Goal: Check status: Check status

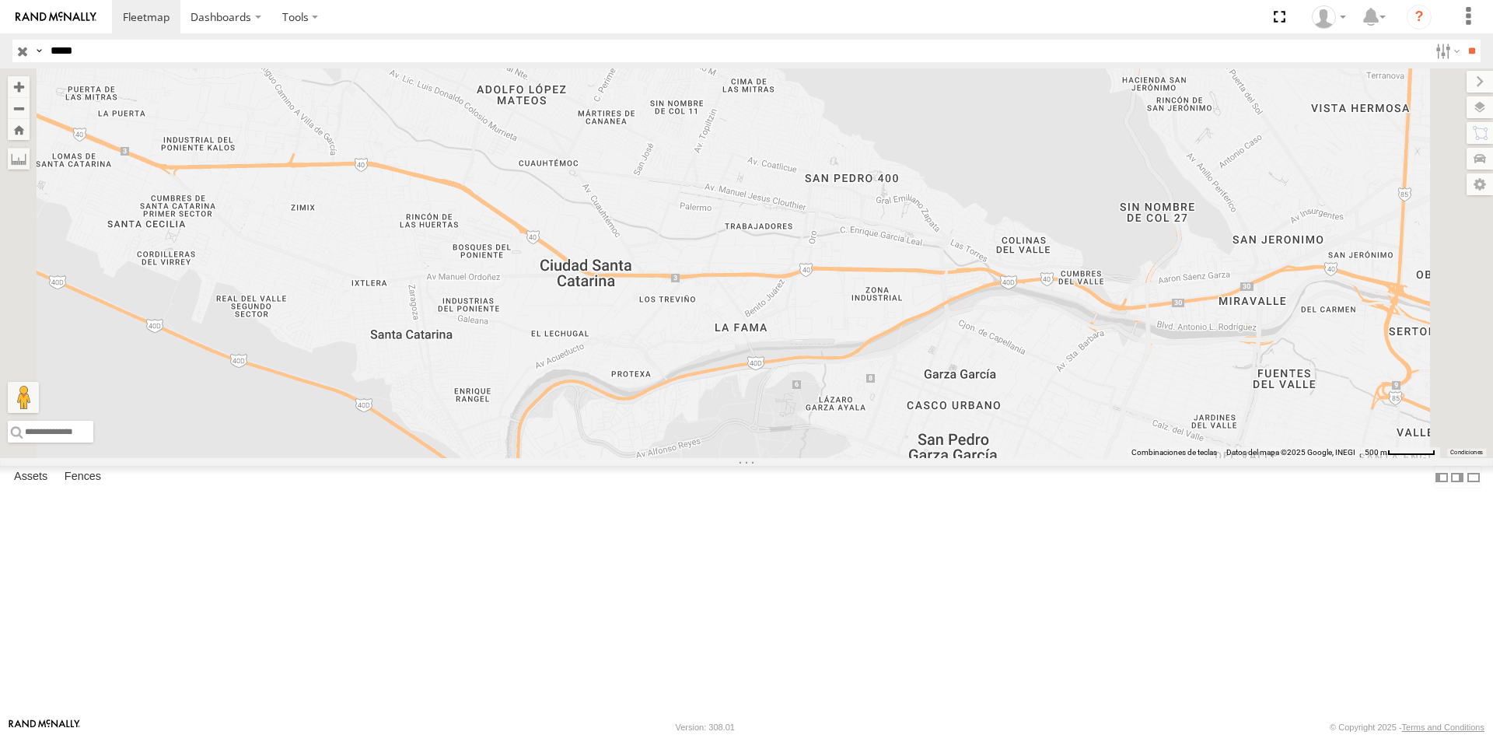
click at [167, 54] on input "*****" at bounding box center [736, 51] width 1384 height 23
paste input "text"
type input "*****"
click at [1464, 47] on input "**" at bounding box center [1471, 51] width 18 height 23
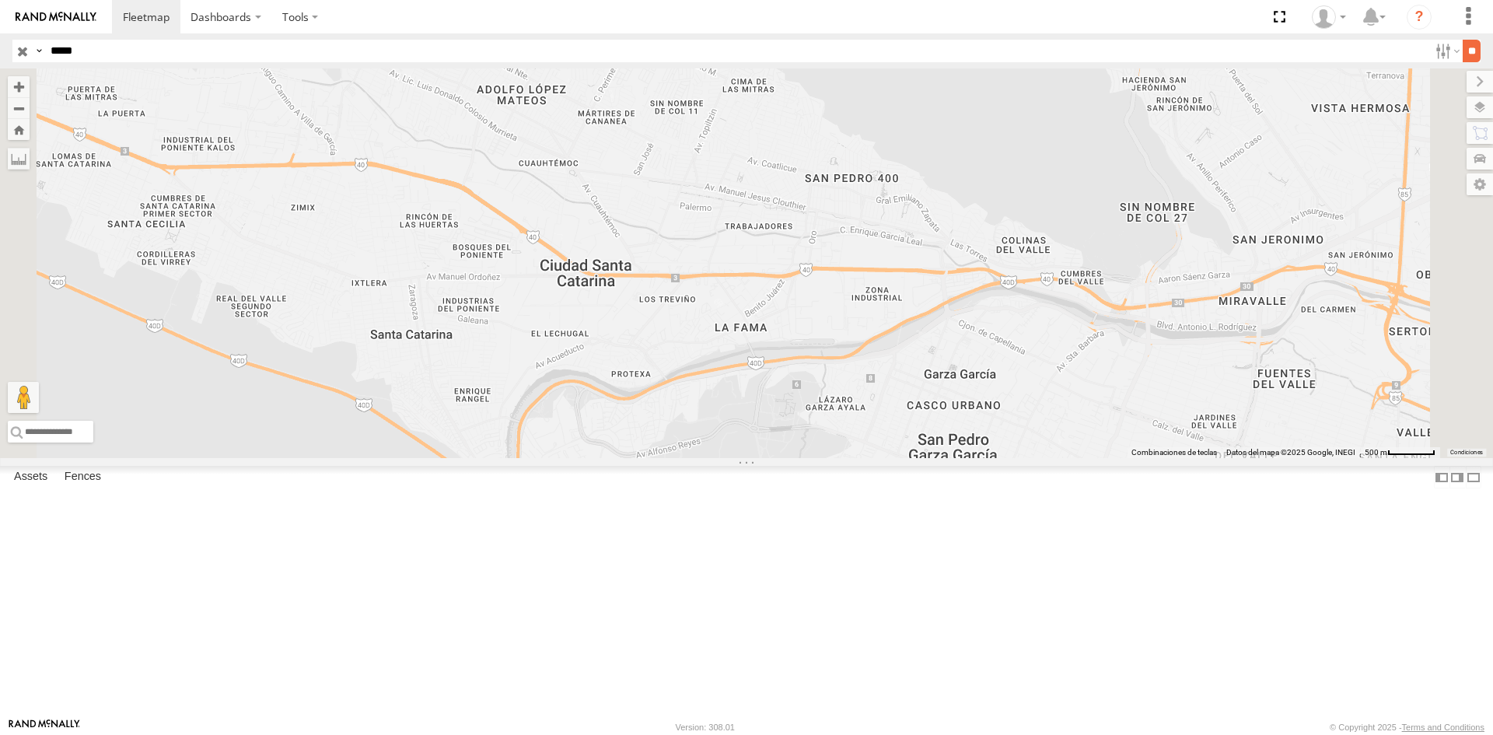
click at [1464, 47] on input "**" at bounding box center [1471, 51] width 18 height 23
click at [0, 0] on div "RJ002 100 LOGISTICS" at bounding box center [0, 0] width 0 height 0
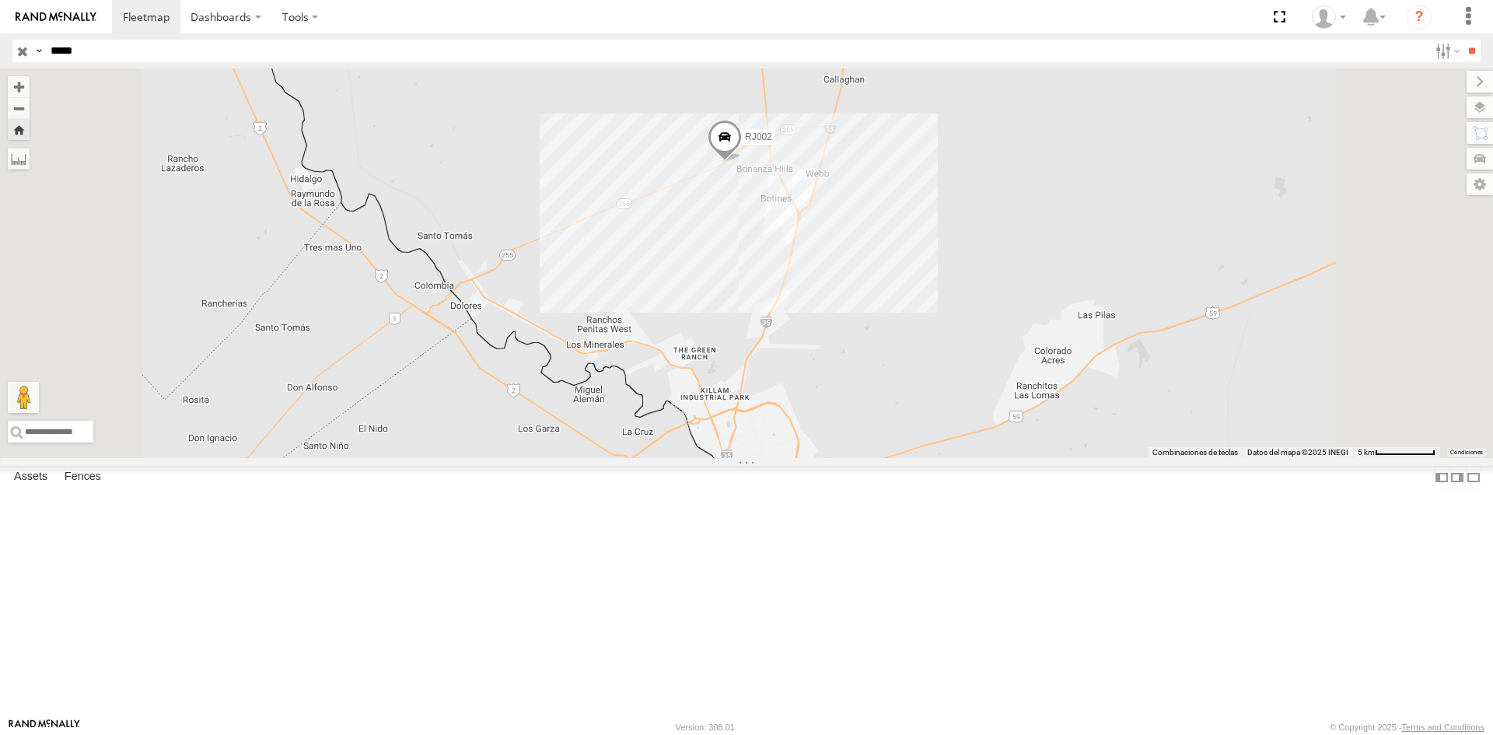
drag, startPoint x: 914, startPoint y: 550, endPoint x: 934, endPoint y: 379, distance: 172.1
click at [934, 379] on div "RJ002" at bounding box center [746, 262] width 1493 height 389
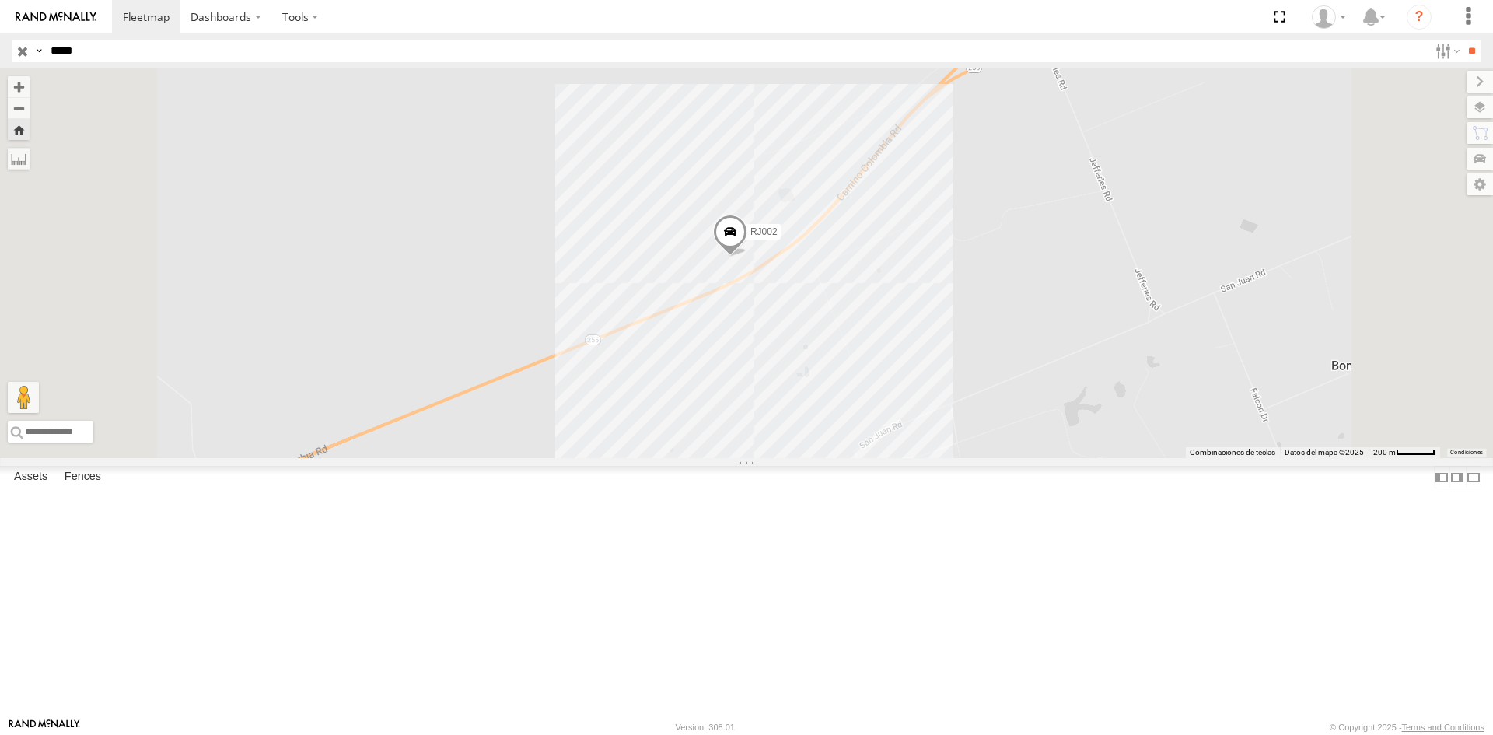
click at [0, 0] on div at bounding box center [0, 0] width 0 height 0
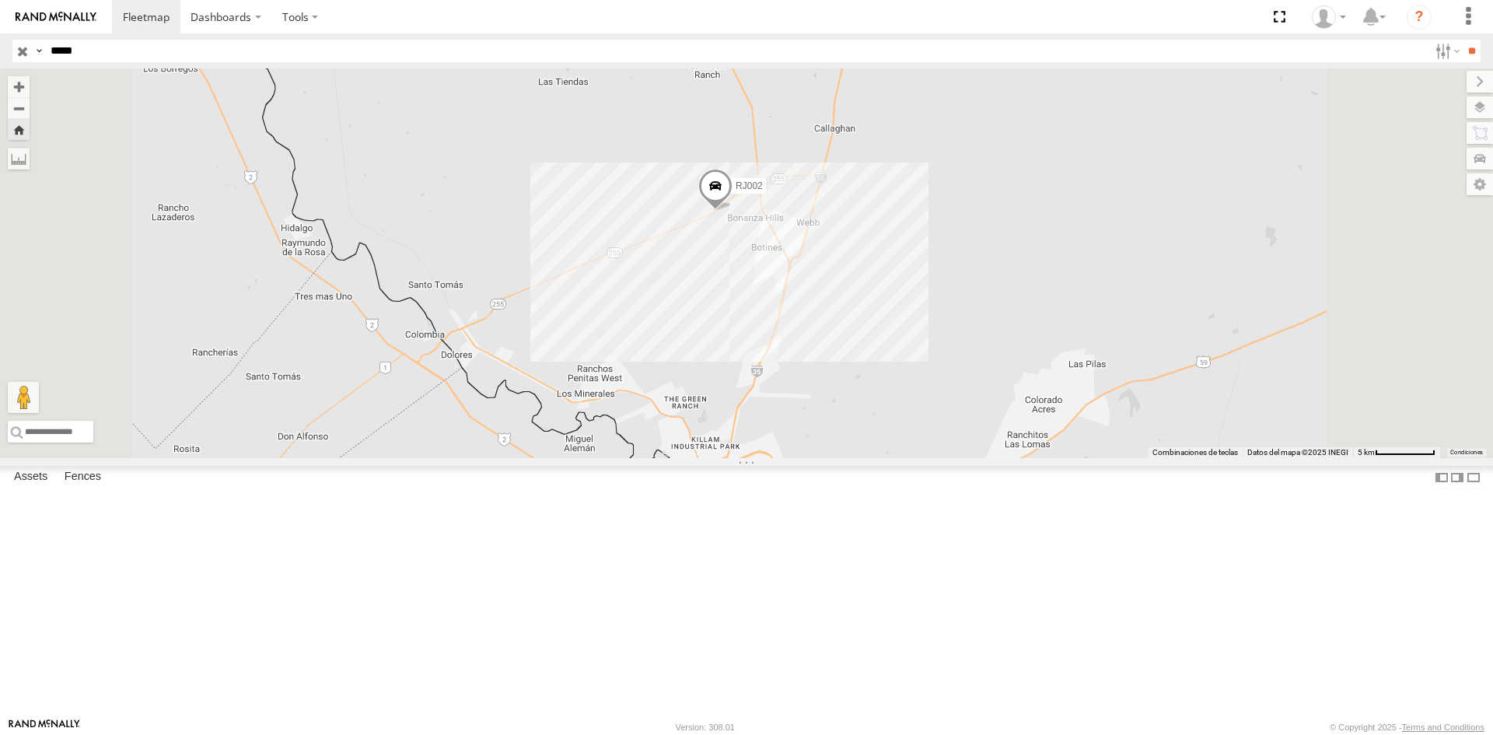
drag, startPoint x: 889, startPoint y: 549, endPoint x: 916, endPoint y: 421, distance: 130.4
click at [916, 421] on div "RJ002" at bounding box center [746, 262] width 1493 height 389
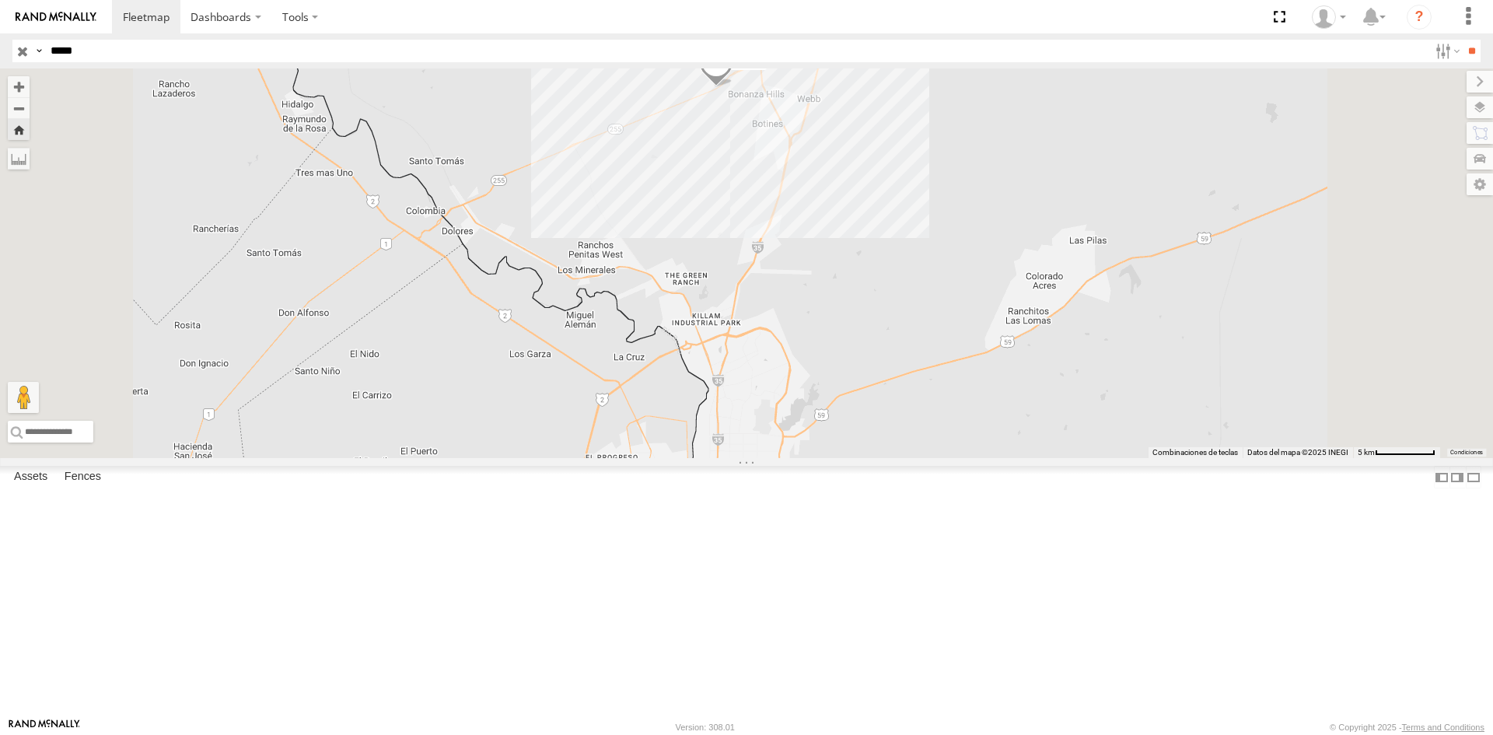
drag, startPoint x: 944, startPoint y: 478, endPoint x: 944, endPoint y: 361, distance: 117.4
click at [946, 350] on div "RJ002" at bounding box center [746, 262] width 1493 height 389
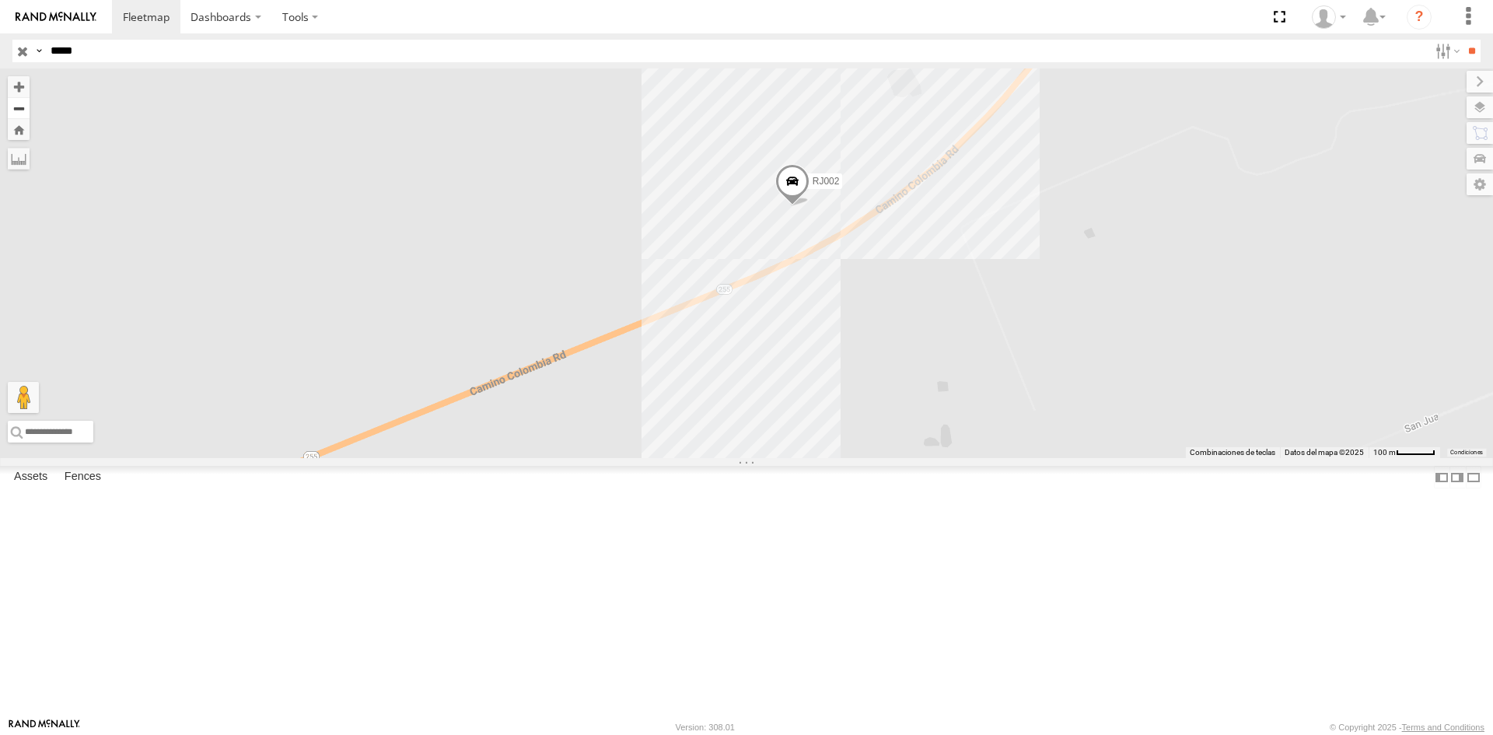
click at [30, 108] on button "Zoom out" at bounding box center [19, 108] width 22 height 22
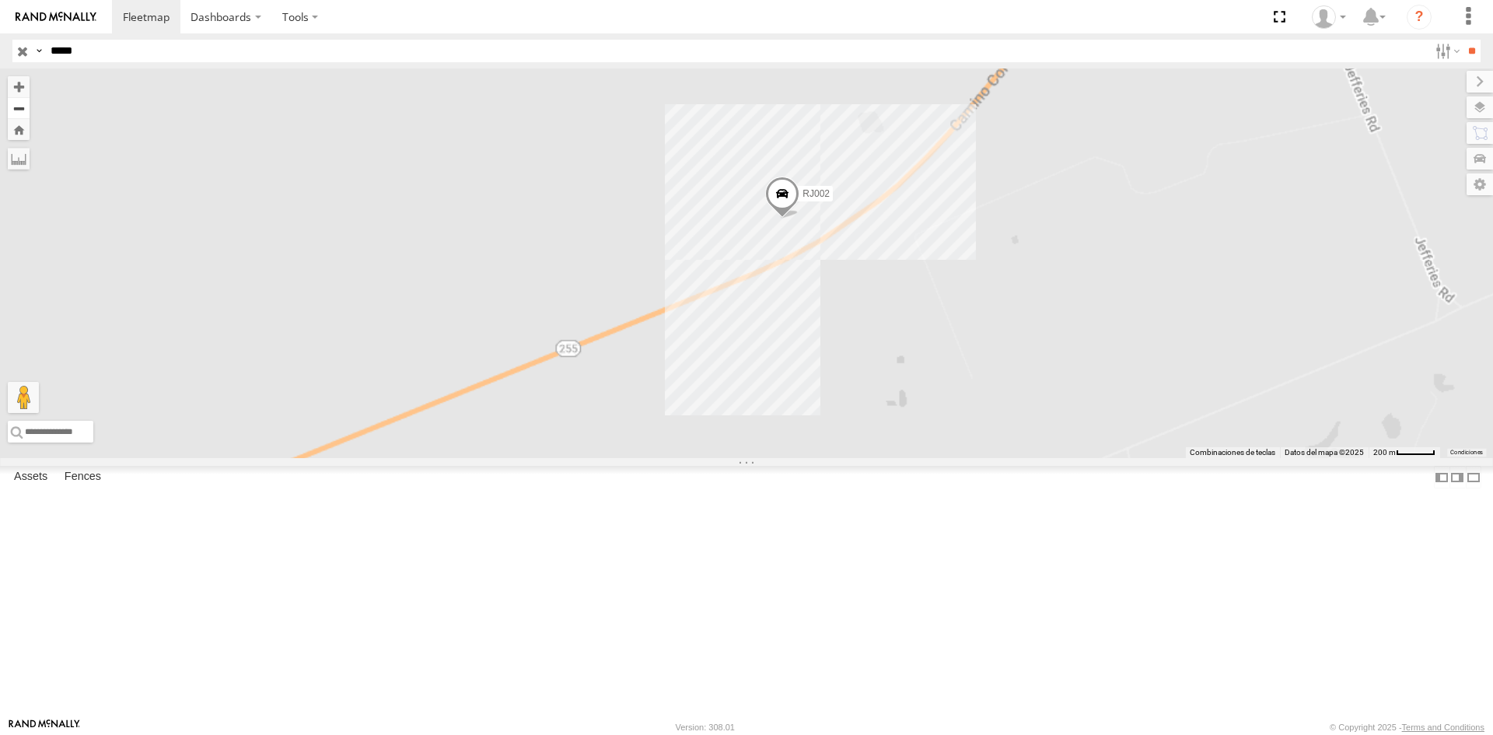
click at [30, 108] on button "Zoom out" at bounding box center [19, 108] width 22 height 22
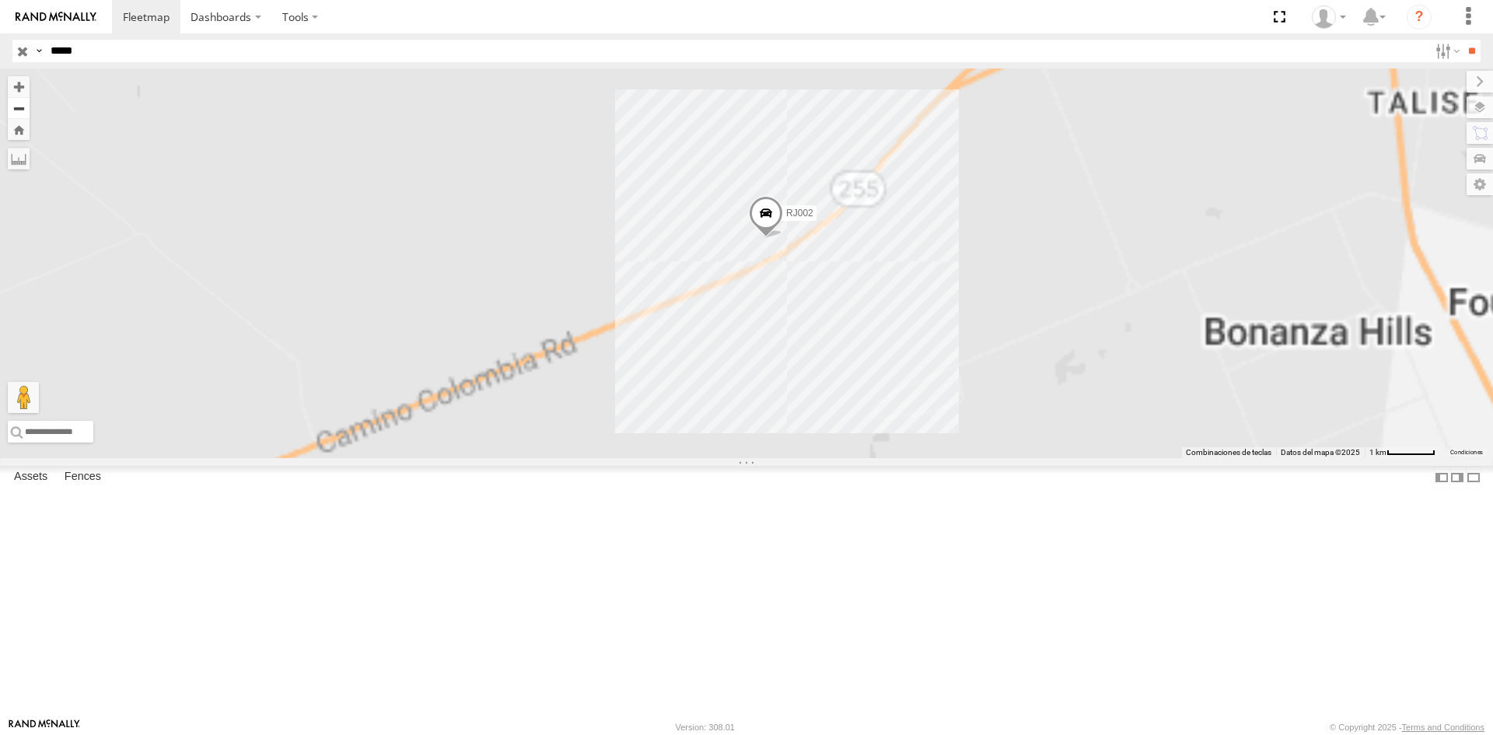
click at [30, 108] on button "Zoom out" at bounding box center [19, 108] width 22 height 22
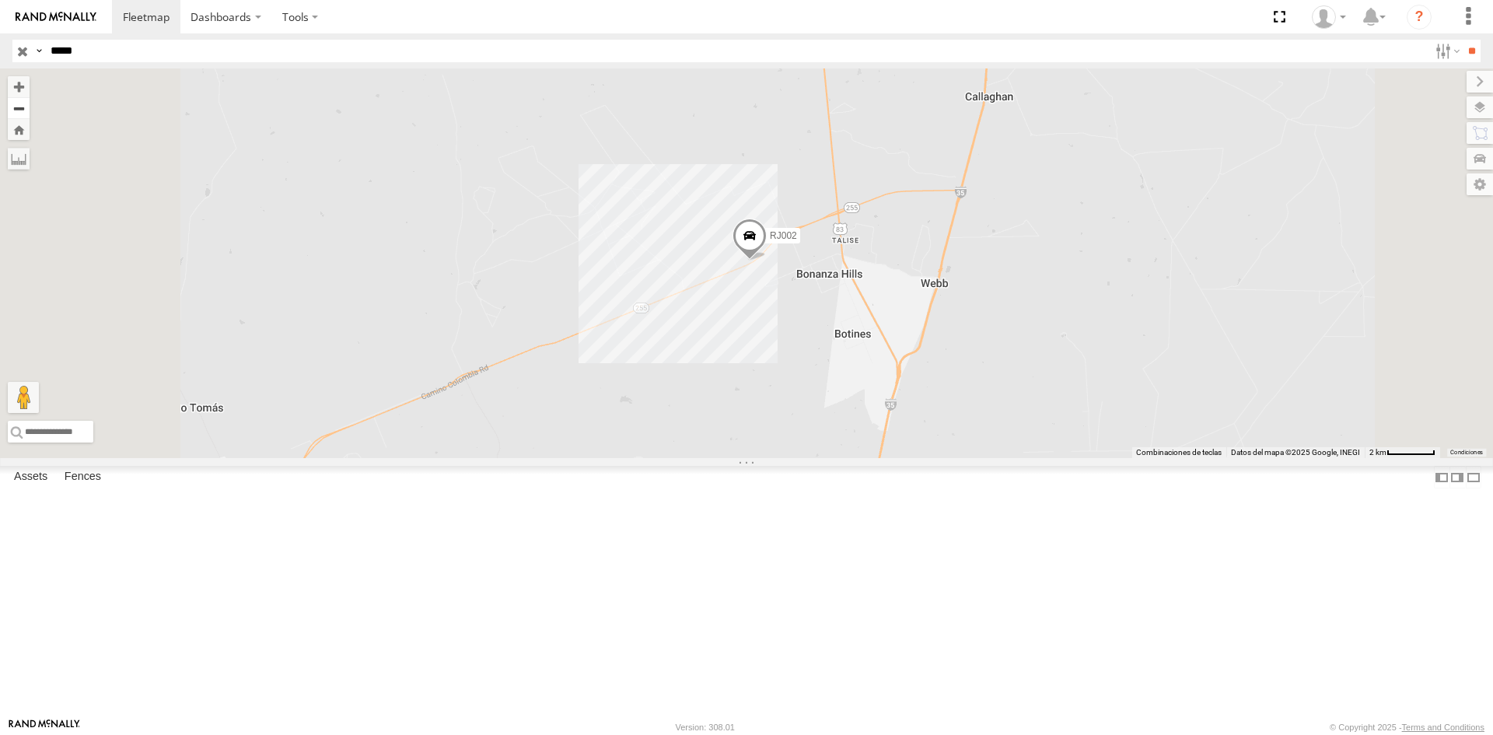
click at [30, 108] on button "Zoom out" at bounding box center [19, 108] width 22 height 22
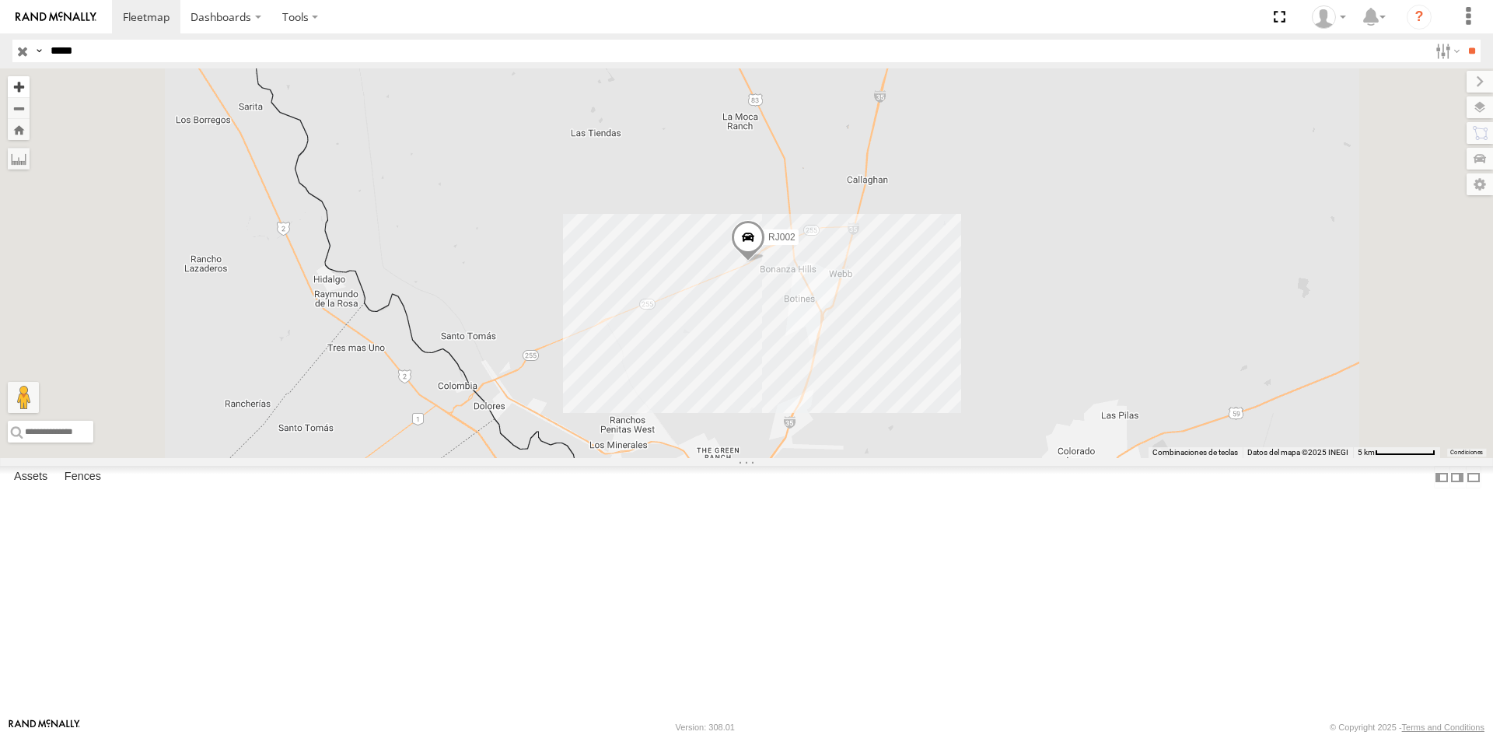
click at [30, 89] on button "Zoom in" at bounding box center [19, 86] width 22 height 21
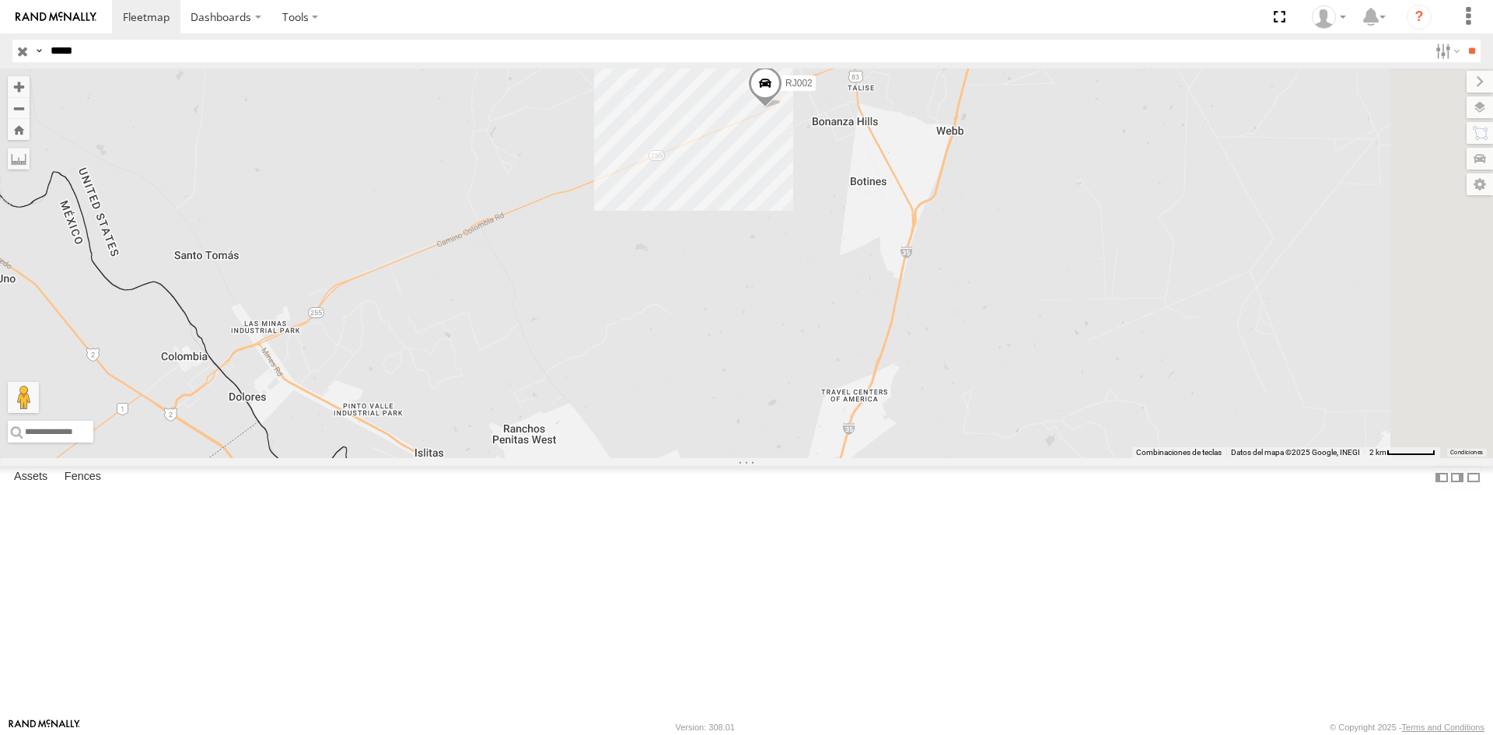
drag, startPoint x: 950, startPoint y: 451, endPoint x: 954, endPoint y: 336, distance: 115.1
click at [954, 336] on div "RJ002" at bounding box center [746, 262] width 1493 height 389
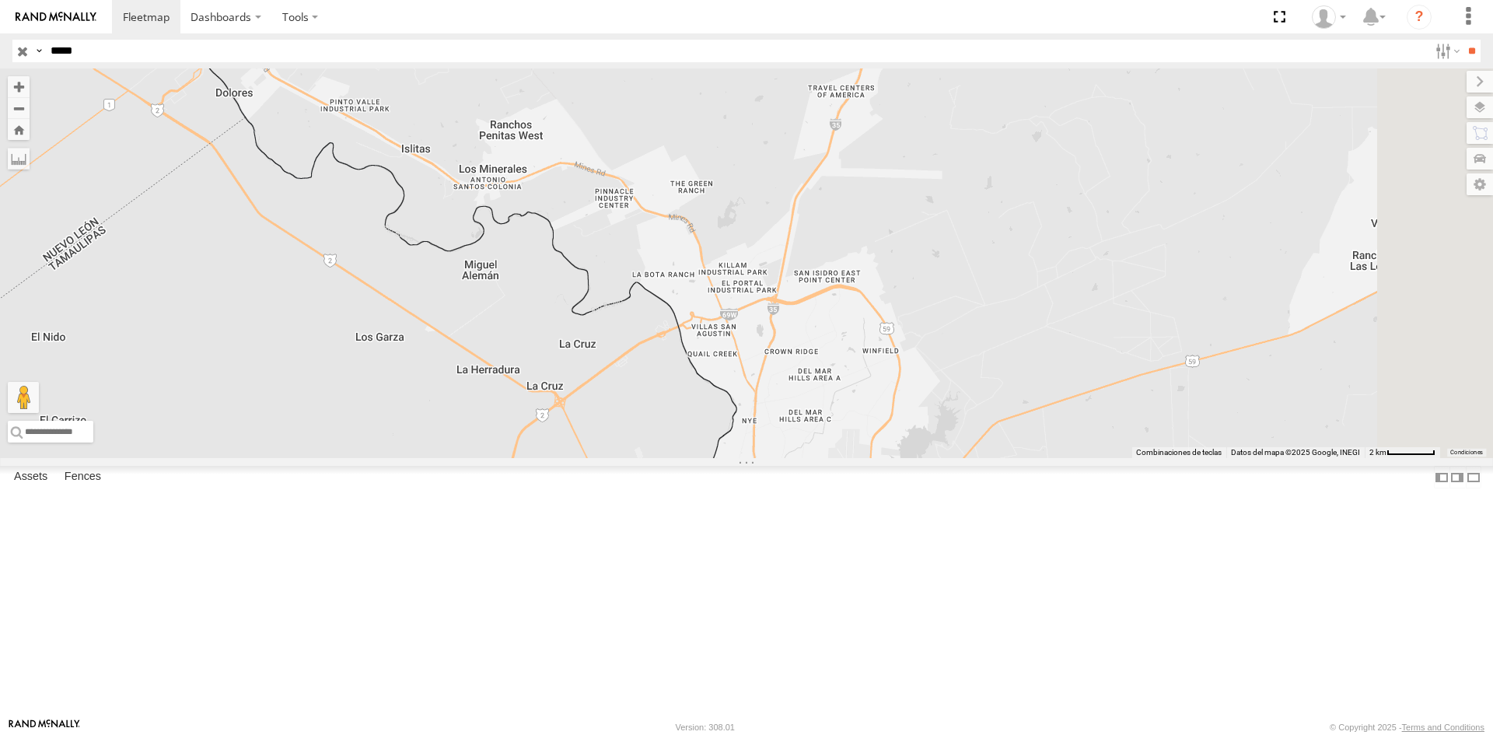
drag, startPoint x: 989, startPoint y: 456, endPoint x: 972, endPoint y: 209, distance: 247.8
click at [972, 209] on div "RJ002" at bounding box center [746, 262] width 1493 height 389
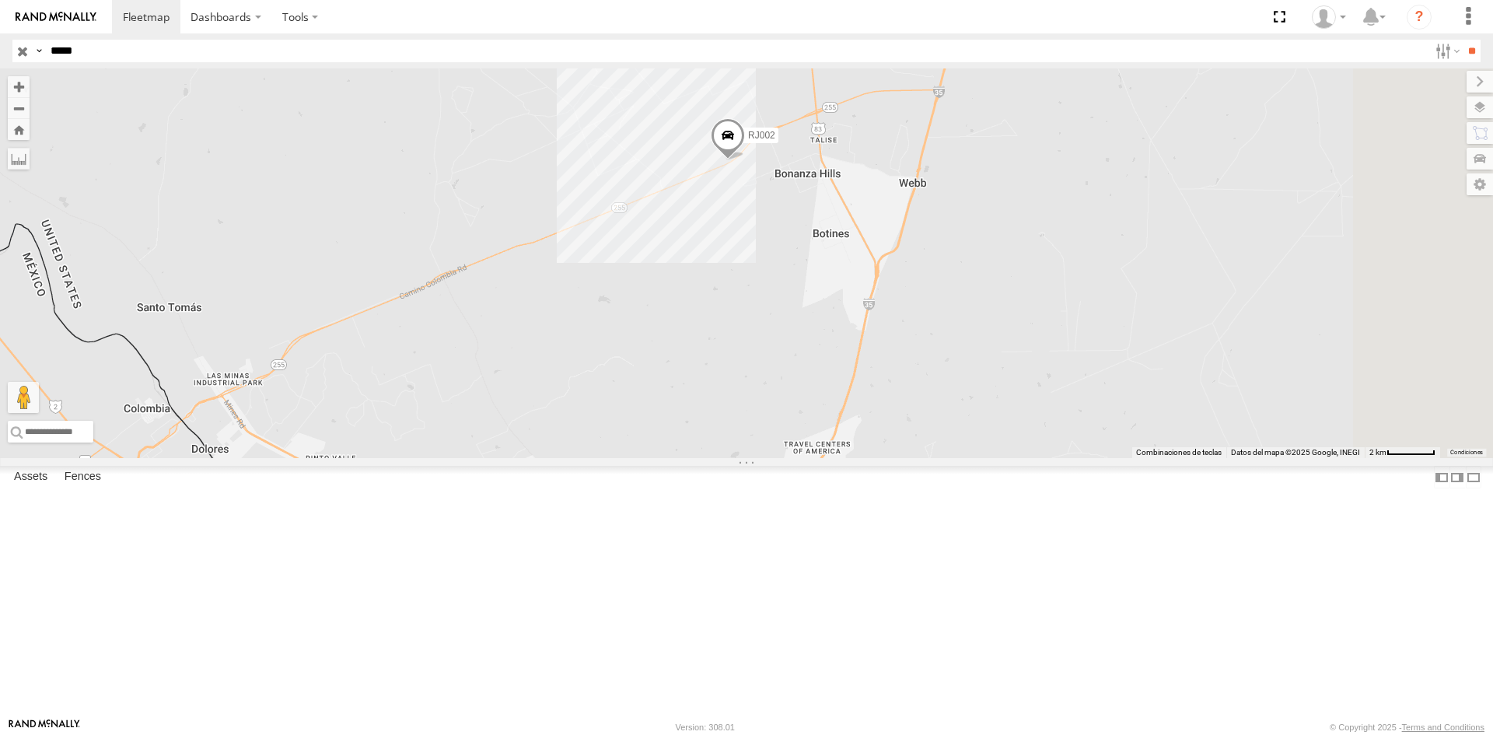
drag, startPoint x: 997, startPoint y: 361, endPoint x: 973, endPoint y: 715, distance: 355.3
click at [973, 458] on div "RJ002" at bounding box center [746, 262] width 1493 height 389
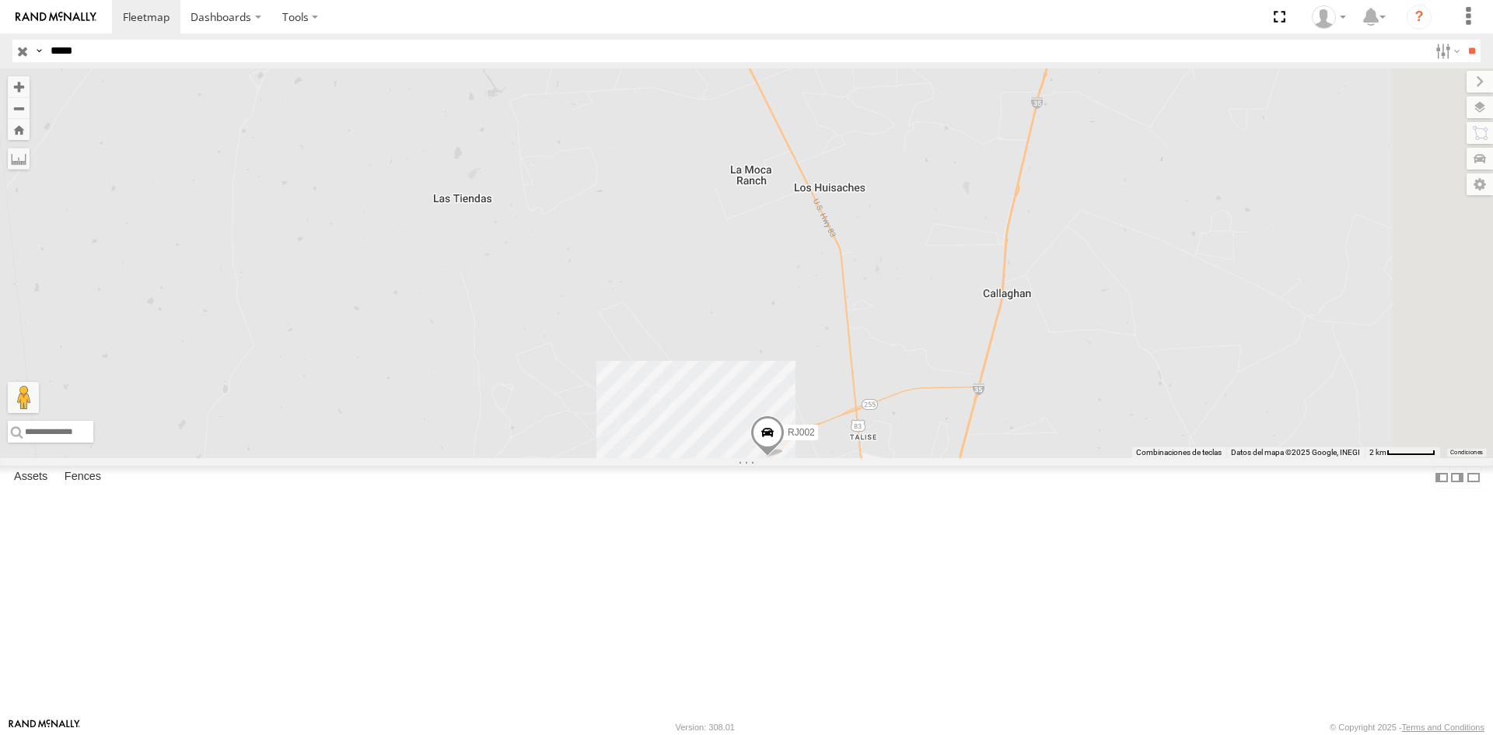
drag, startPoint x: 1152, startPoint y: 414, endPoint x: 1109, endPoint y: 491, distance: 88.0
click at [1109, 458] on div "RJ002" at bounding box center [746, 262] width 1493 height 389
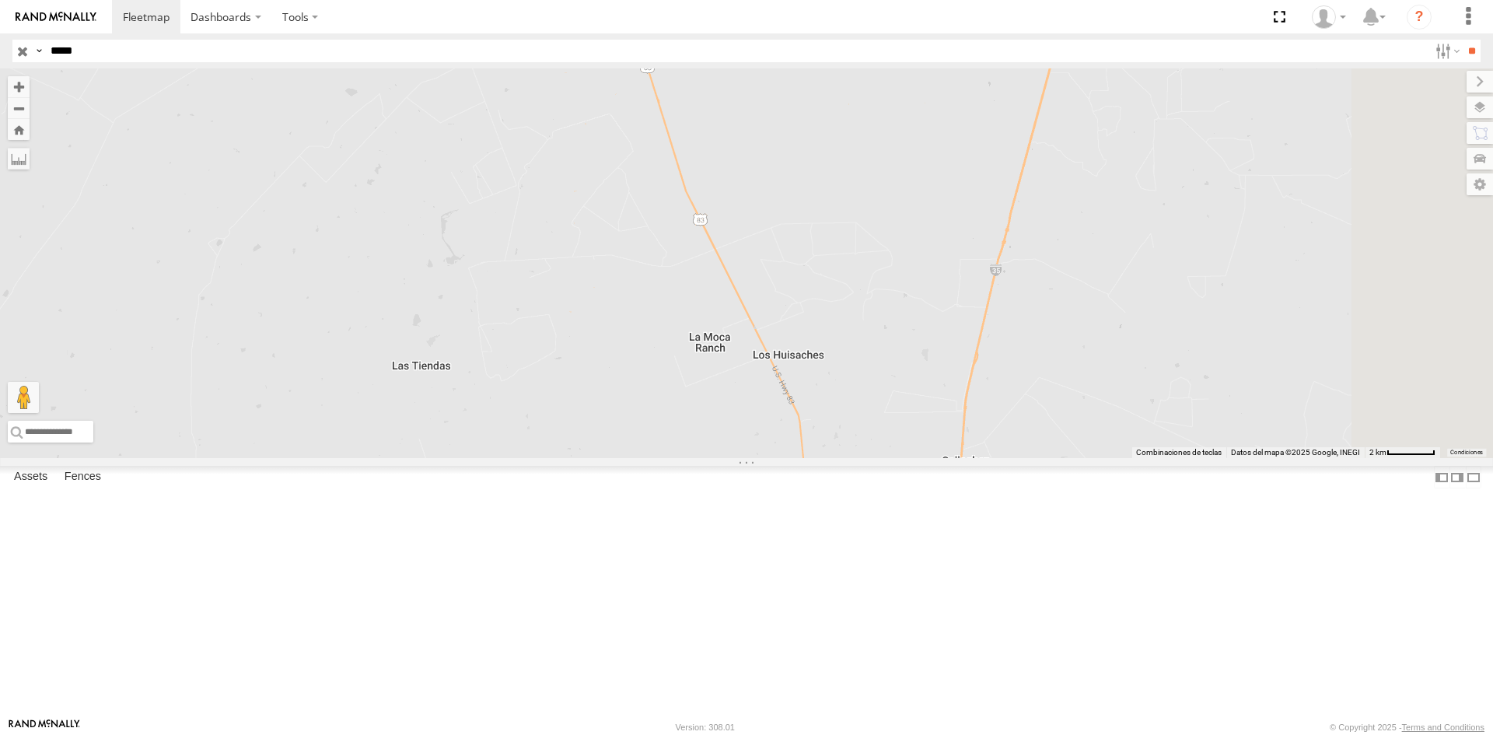
drag, startPoint x: 1165, startPoint y: 394, endPoint x: 1137, endPoint y: 481, distance: 91.5
click at [1137, 458] on div "RJ002" at bounding box center [746, 262] width 1493 height 389
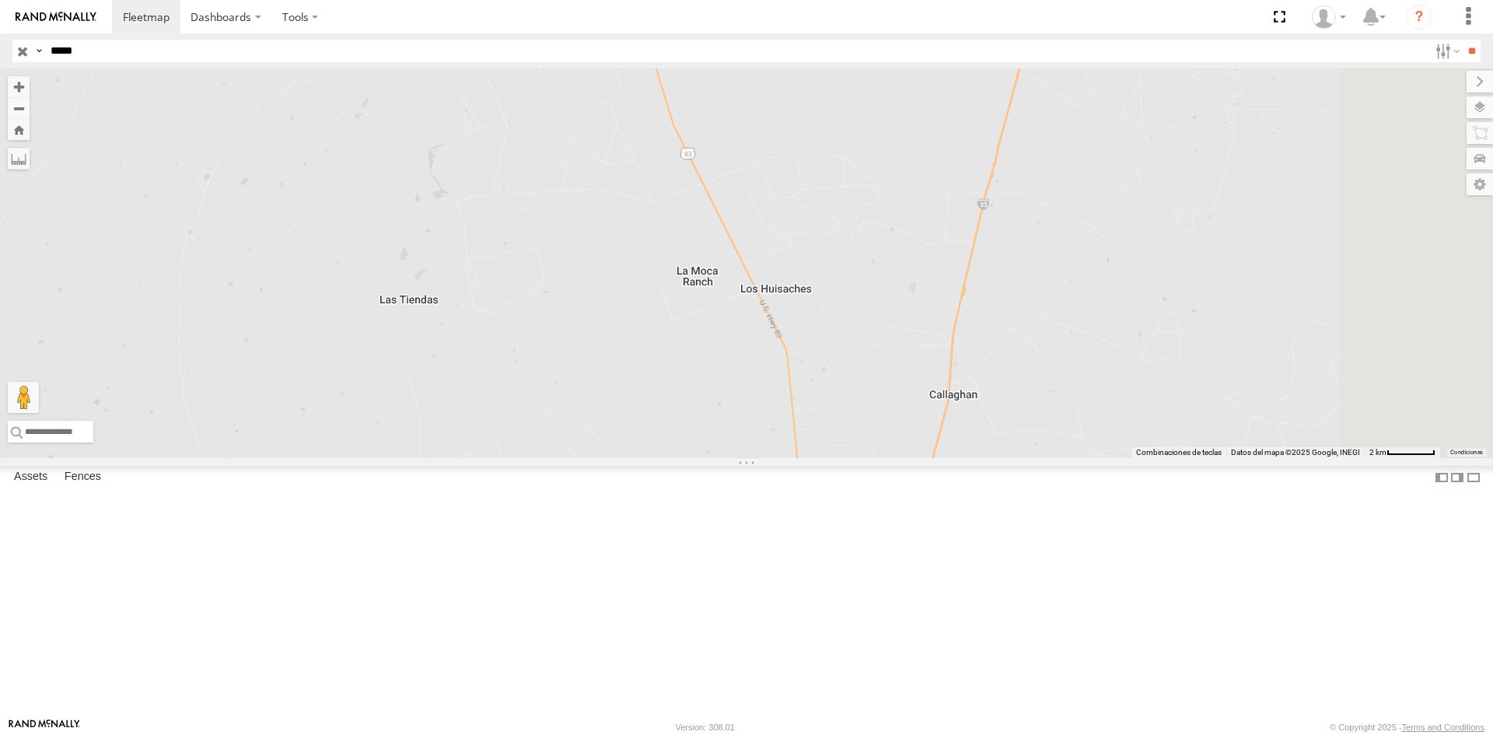
drag, startPoint x: 1241, startPoint y: 299, endPoint x: 1228, endPoint y: 224, distance: 76.4
click at [1229, 222] on div "RJ002" at bounding box center [746, 262] width 1493 height 389
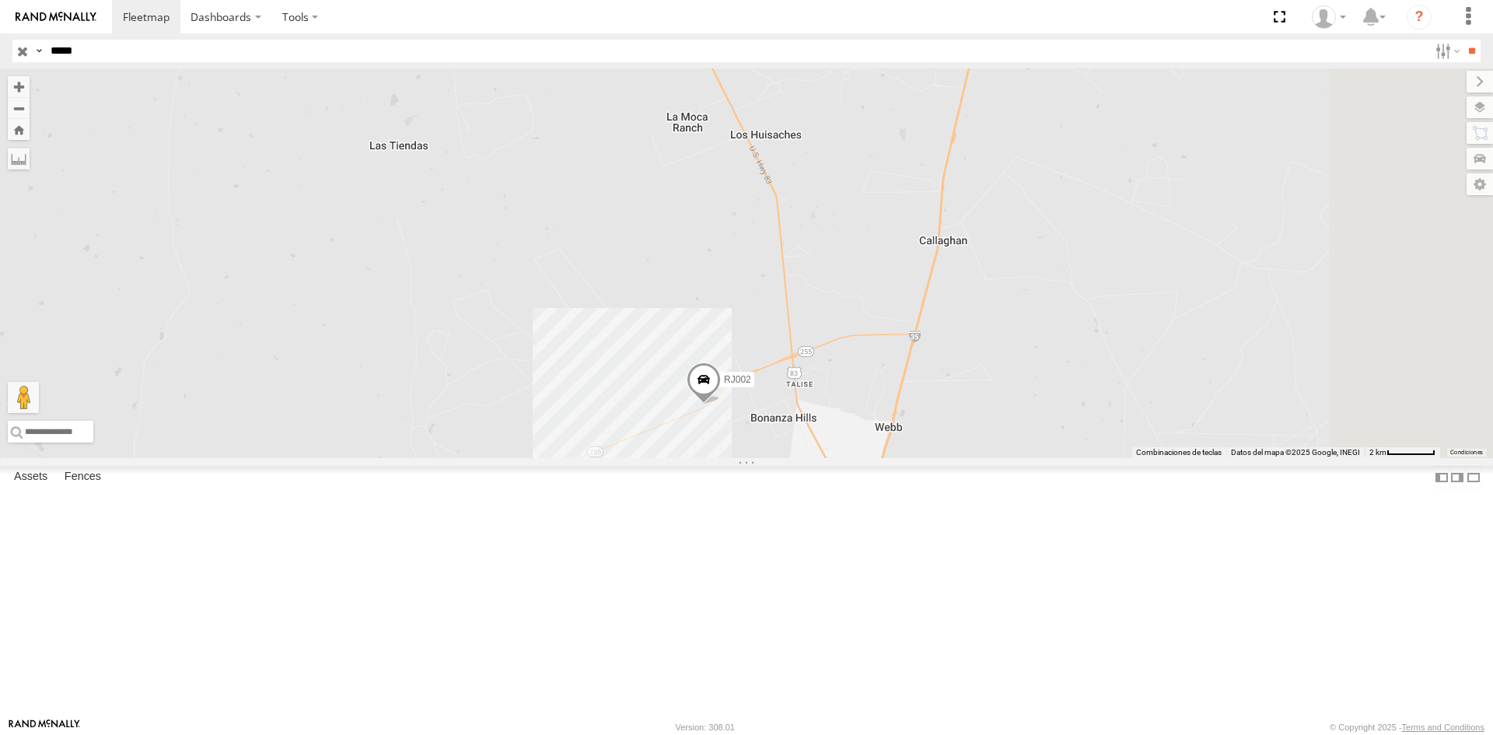
drag, startPoint x: 1161, startPoint y: 319, endPoint x: 1149, endPoint y: 103, distance: 215.7
click at [1149, 103] on div "RJ002" at bounding box center [746, 262] width 1493 height 389
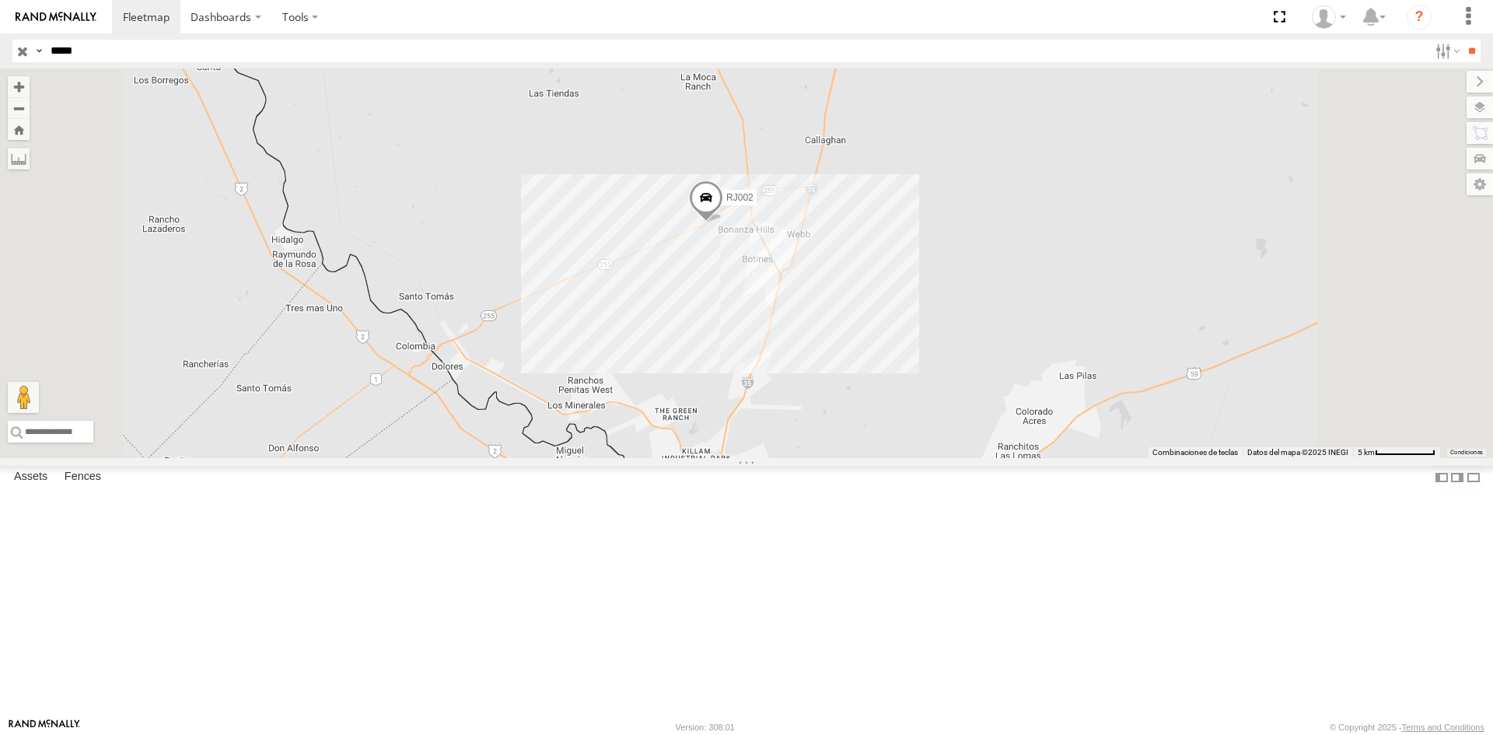
drag, startPoint x: 939, startPoint y: 461, endPoint x: 917, endPoint y: 391, distance: 73.3
click at [924, 404] on div "RJ002" at bounding box center [746, 262] width 1493 height 389
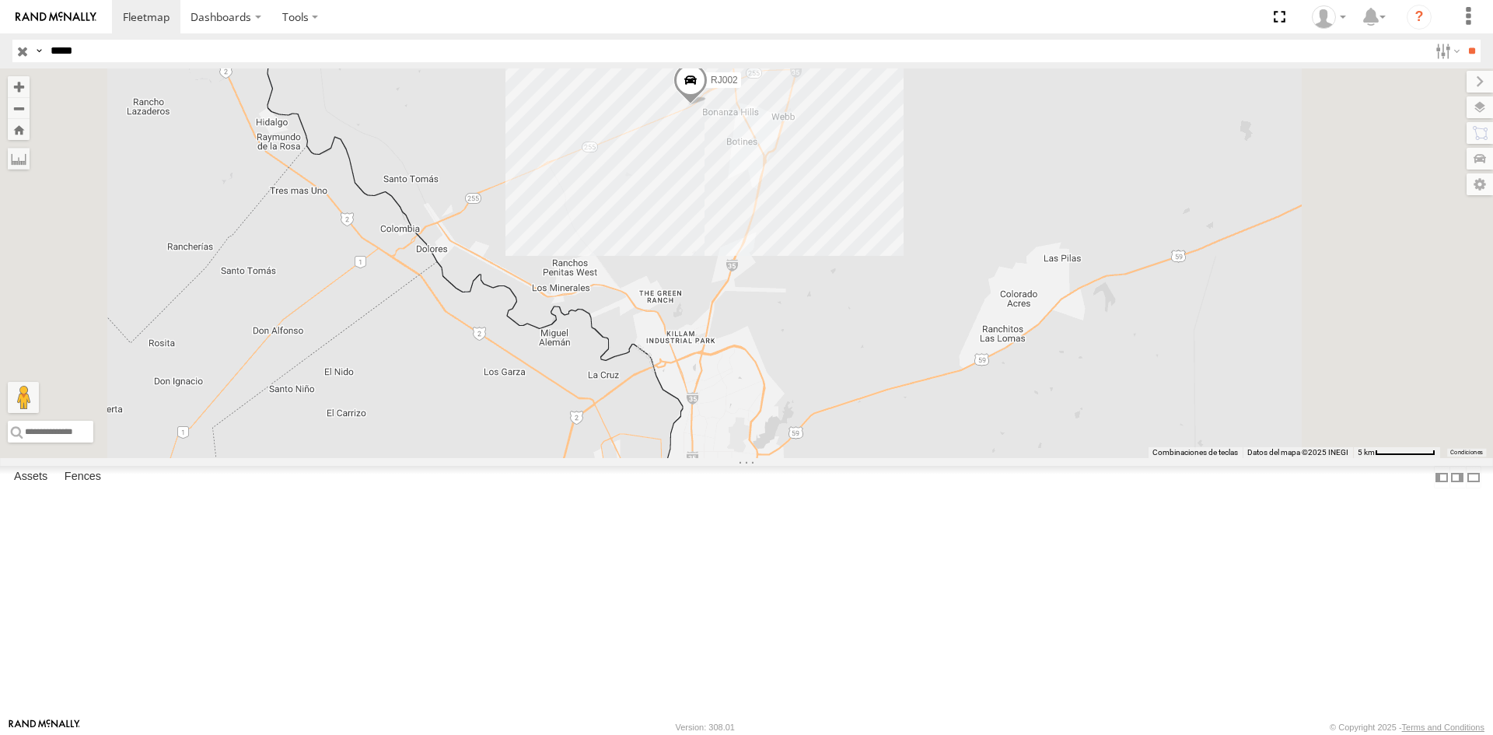
drag, startPoint x: 966, startPoint y: 487, endPoint x: 961, endPoint y: 461, distance: 26.1
click at [961, 458] on div "RJ002" at bounding box center [746, 262] width 1493 height 389
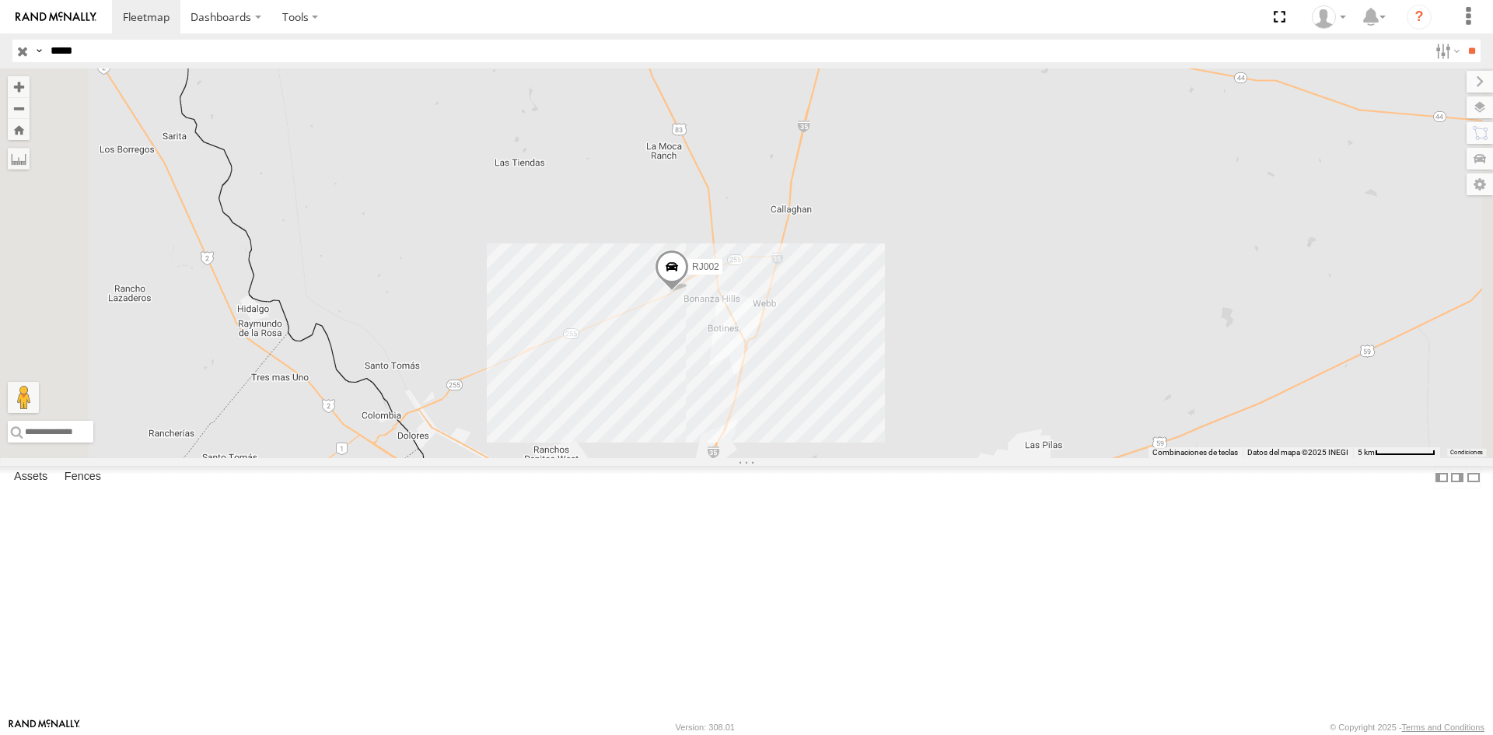
drag, startPoint x: 1133, startPoint y: 327, endPoint x: 1093, endPoint y: 501, distance: 179.4
click at [1114, 458] on div "RJ002" at bounding box center [746, 262] width 1493 height 389
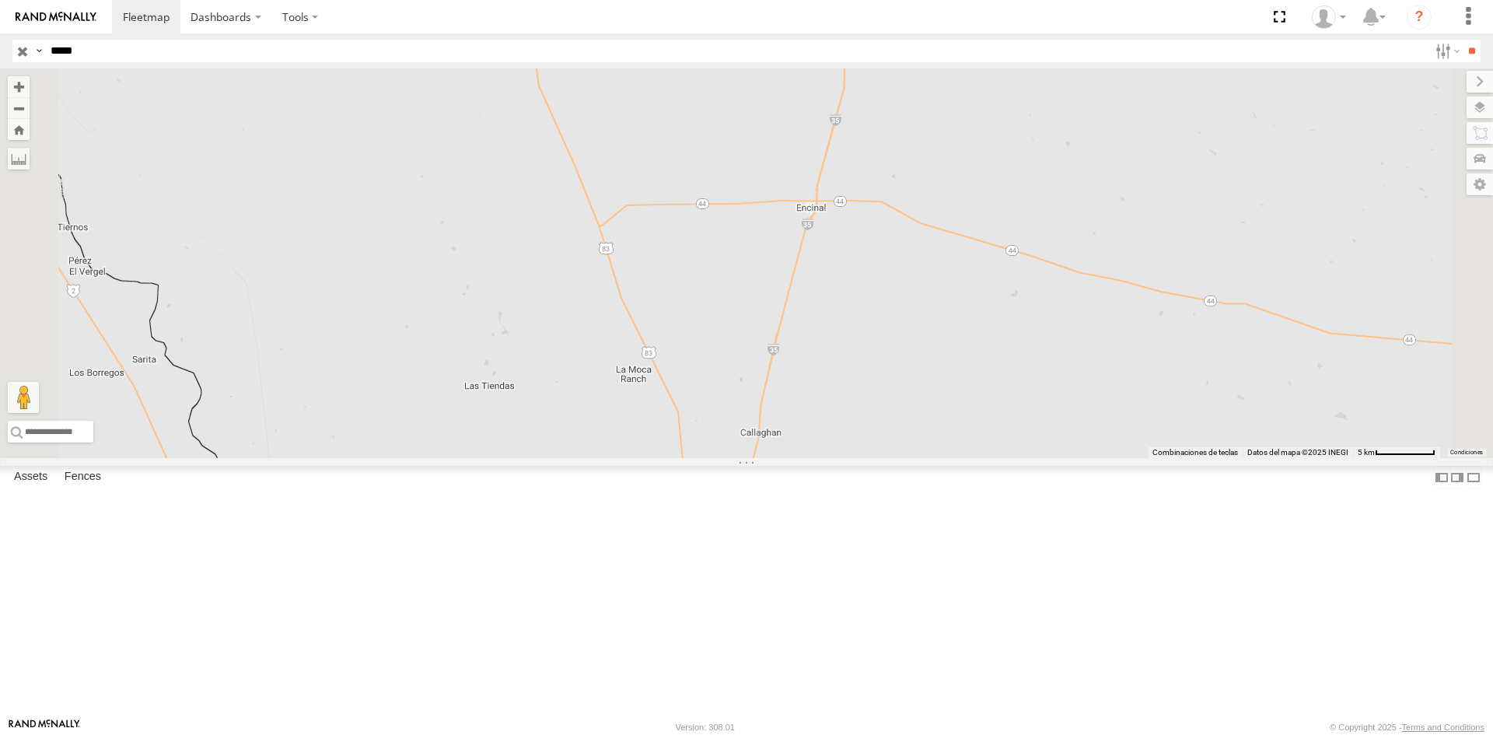
drag, startPoint x: 1067, startPoint y: 215, endPoint x: 1046, endPoint y: 422, distance: 207.9
click at [1048, 427] on div "RJ002" at bounding box center [746, 262] width 1493 height 389
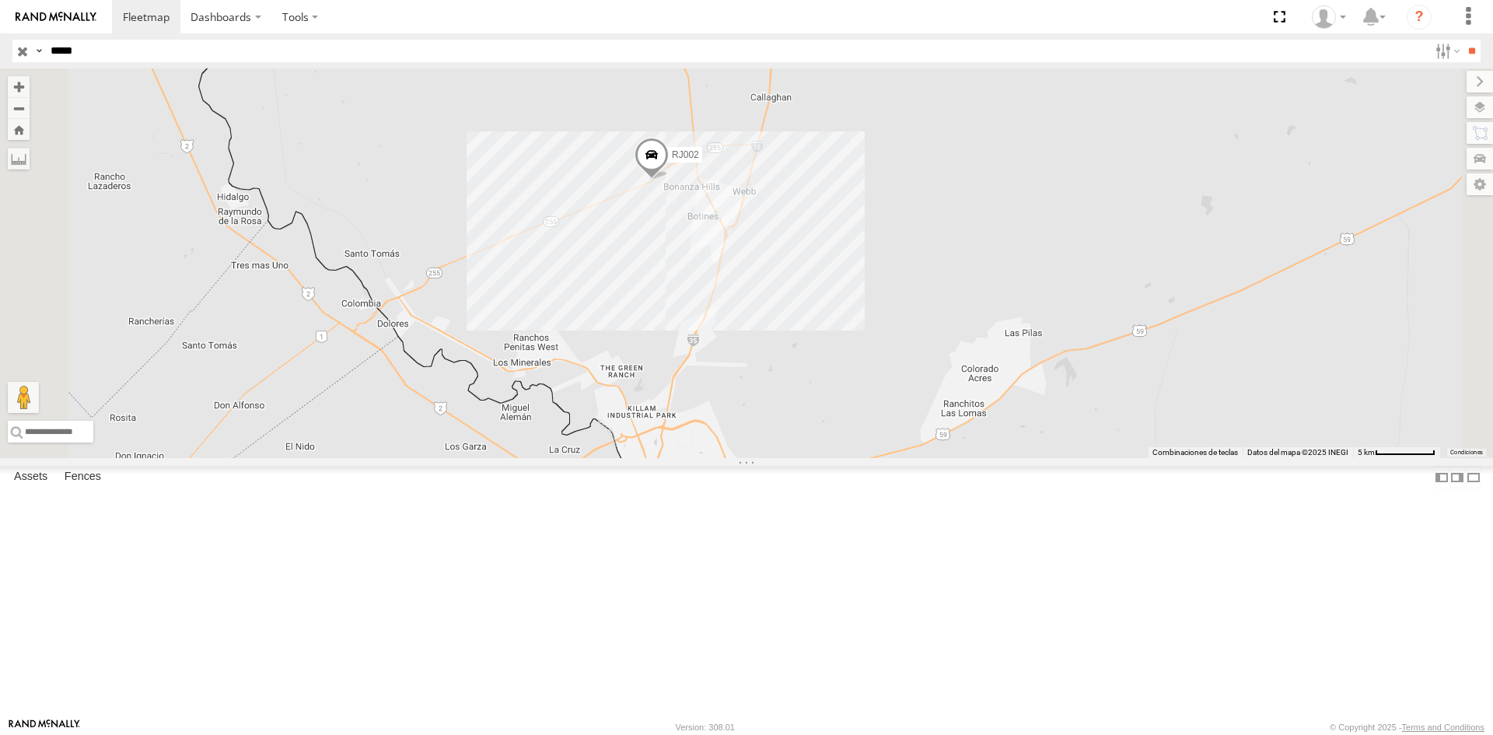
drag, startPoint x: 1012, startPoint y: 565, endPoint x: 1042, endPoint y: 96, distance: 469.7
click at [1042, 96] on div "RJ002" at bounding box center [746, 262] width 1493 height 389
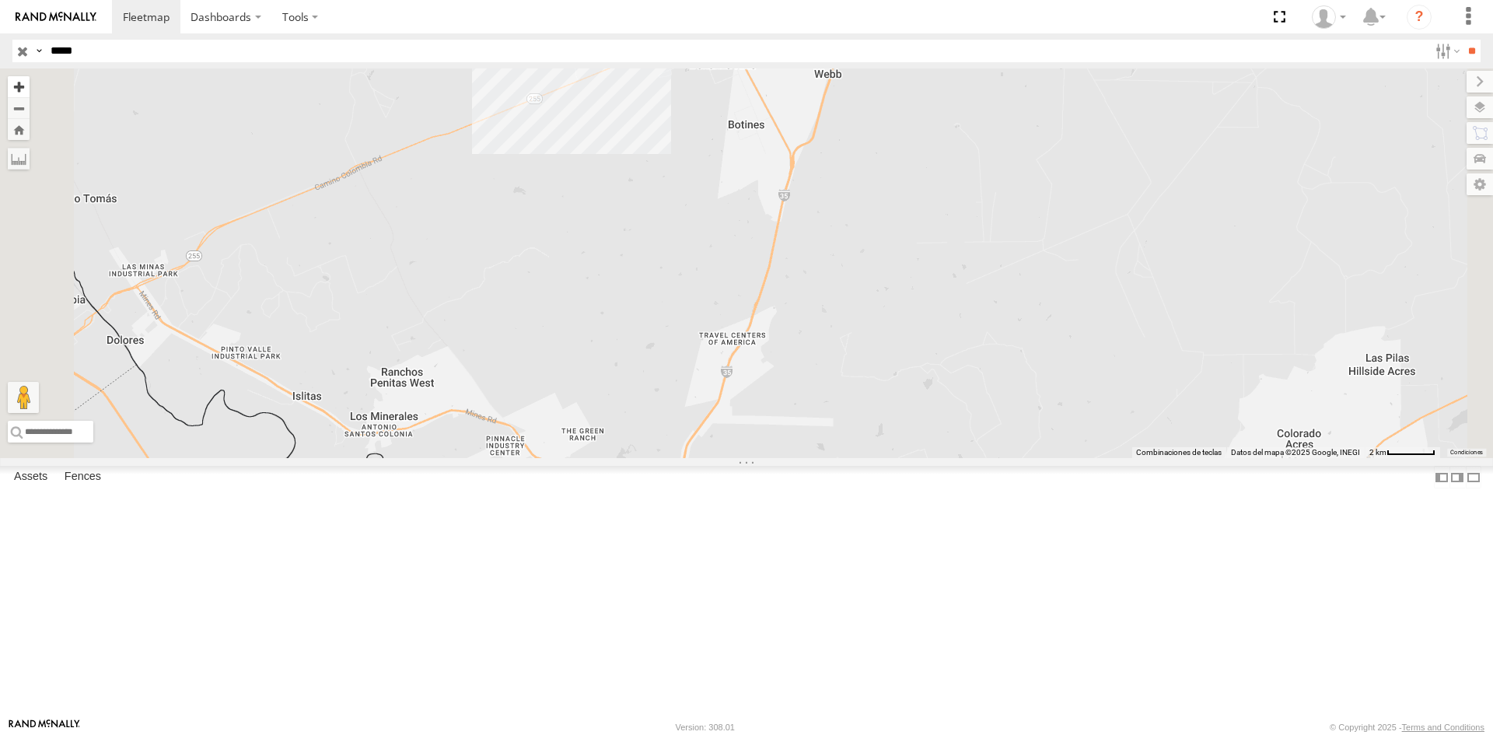
click at [30, 84] on button "Zoom in" at bounding box center [19, 86] width 22 height 21
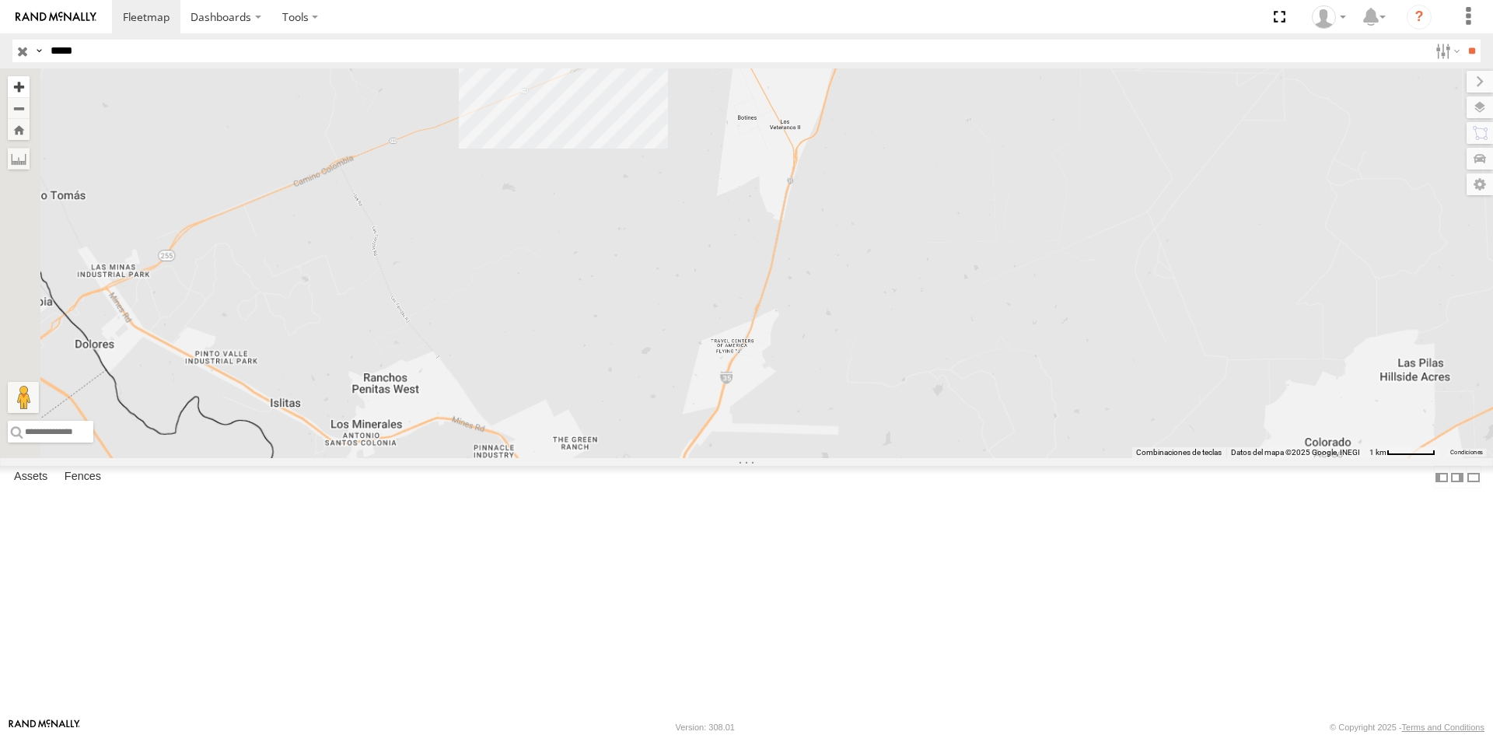
click at [30, 84] on button "Zoom in" at bounding box center [19, 86] width 22 height 21
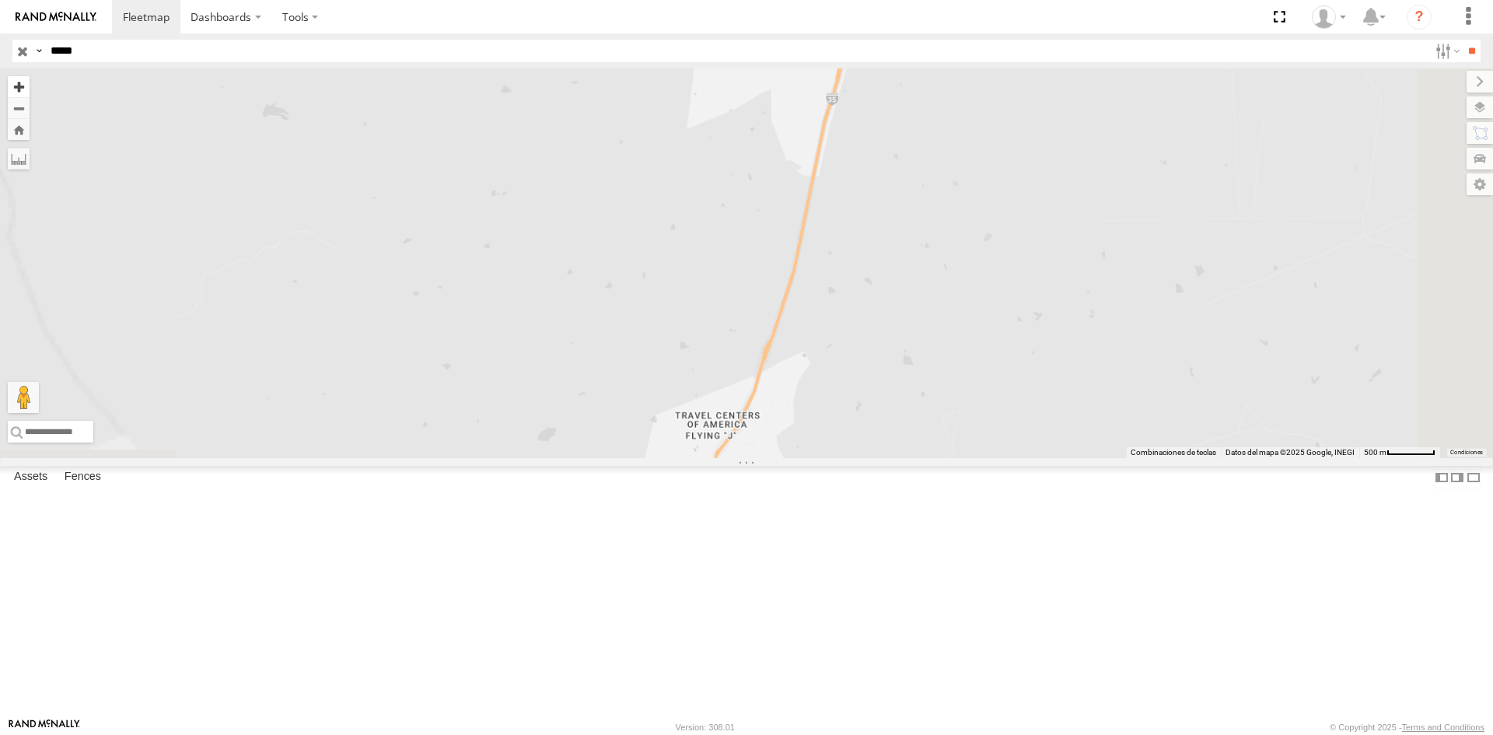
click at [30, 84] on button "Zoom in" at bounding box center [19, 86] width 22 height 21
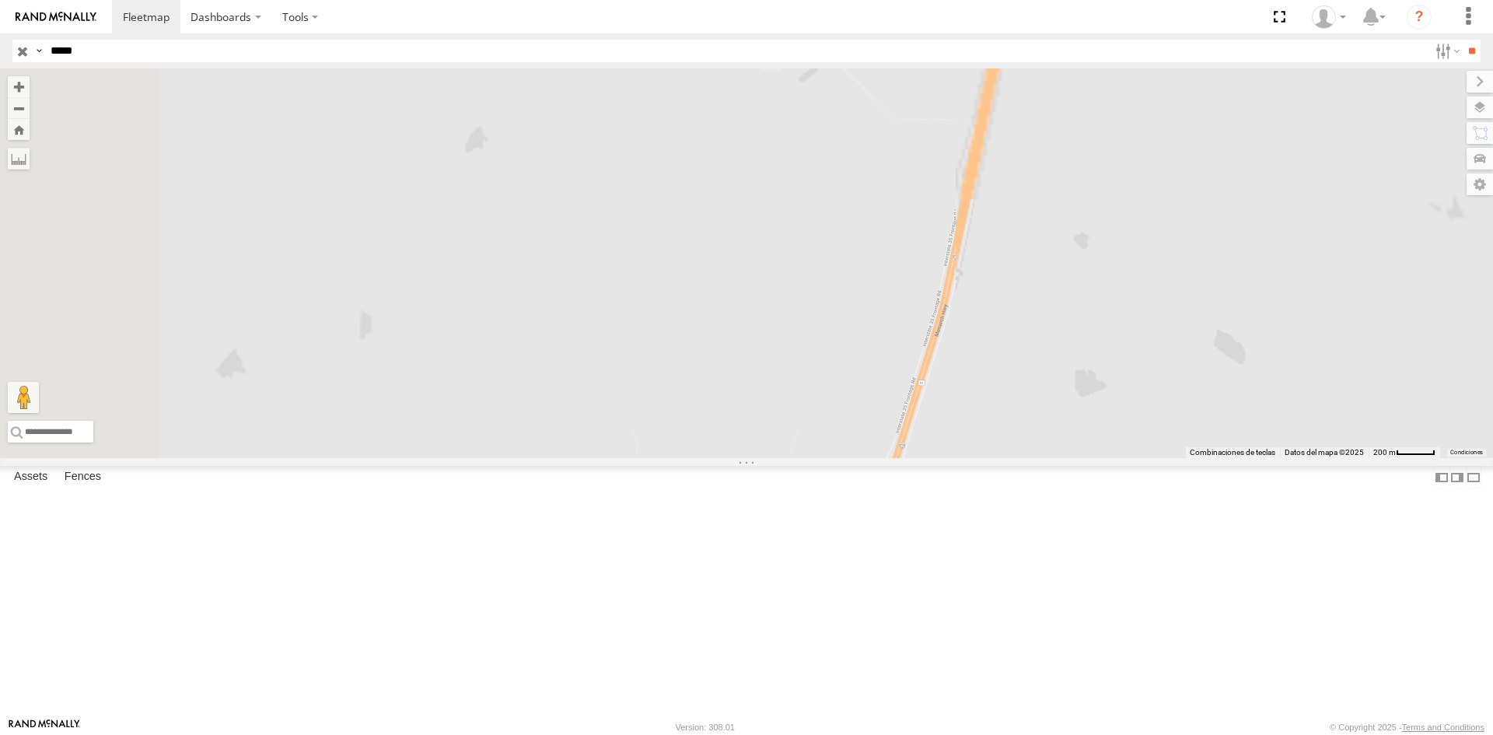
drag, startPoint x: 616, startPoint y: 226, endPoint x: 834, endPoint y: 552, distance: 391.8
click at [827, 458] on div "RJ002" at bounding box center [746, 262] width 1493 height 389
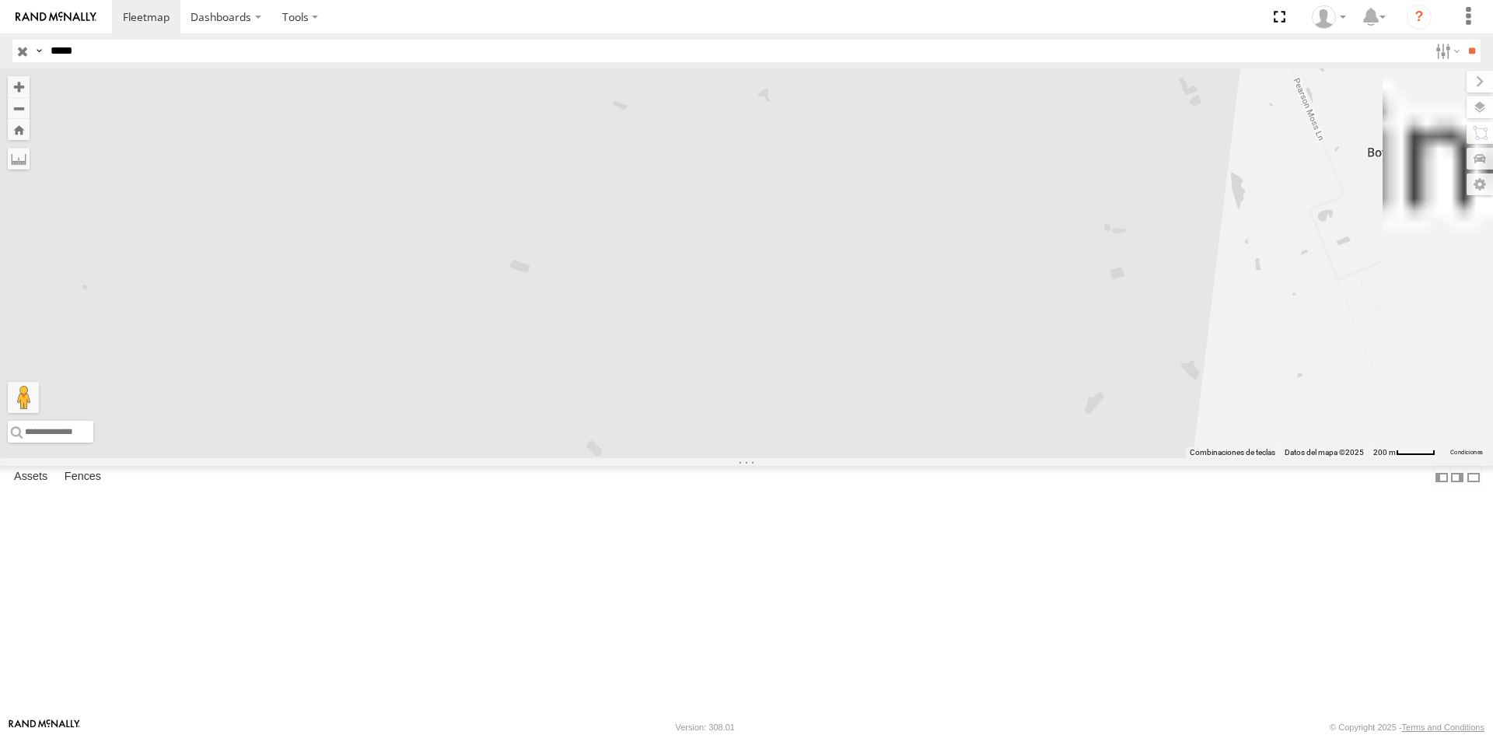
drag, startPoint x: 802, startPoint y: 299, endPoint x: 854, endPoint y: 436, distance: 147.1
click at [831, 458] on div "RJ002" at bounding box center [746, 262] width 1493 height 389
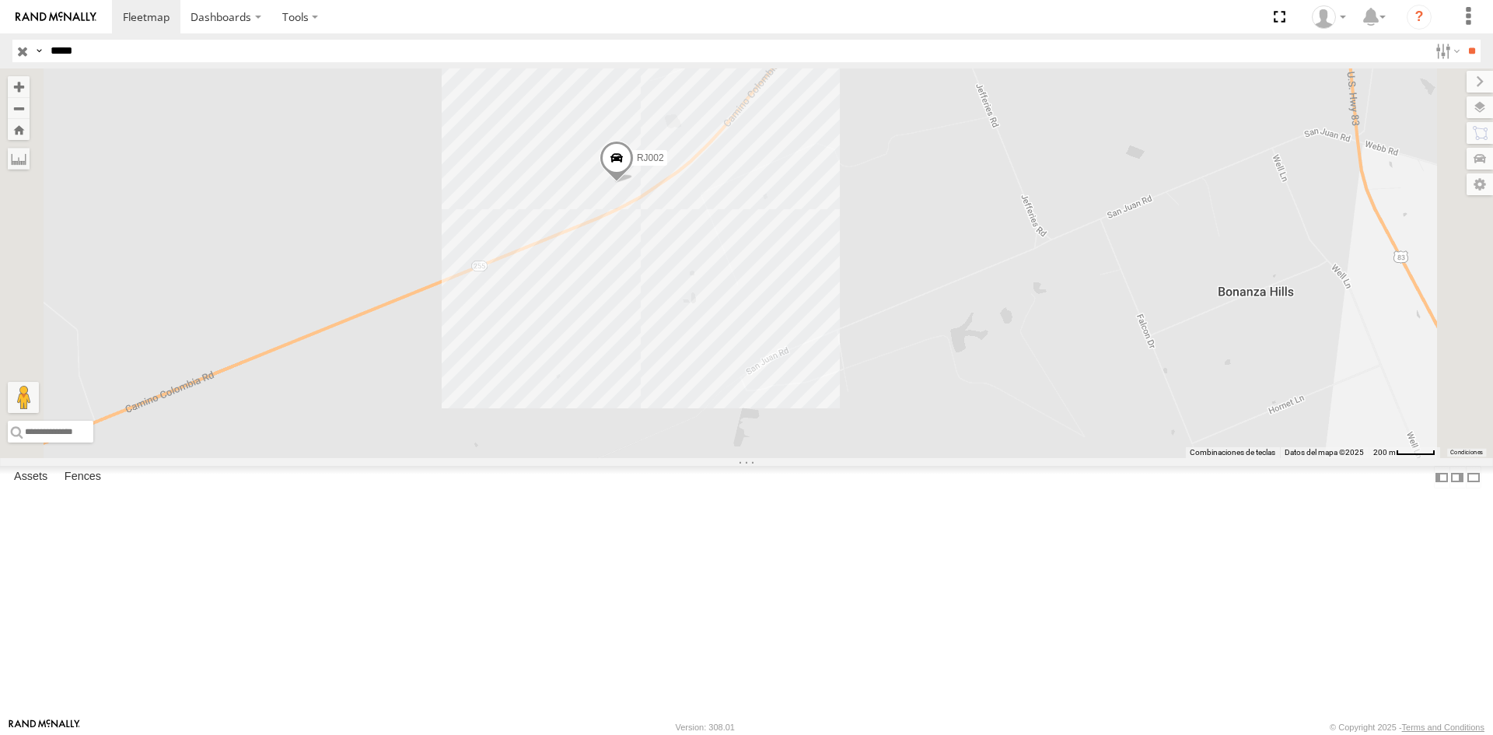
drag, startPoint x: 882, startPoint y: 394, endPoint x: 816, endPoint y: 393, distance: 66.1
click at [910, 453] on div "RJ002" at bounding box center [746, 262] width 1493 height 389
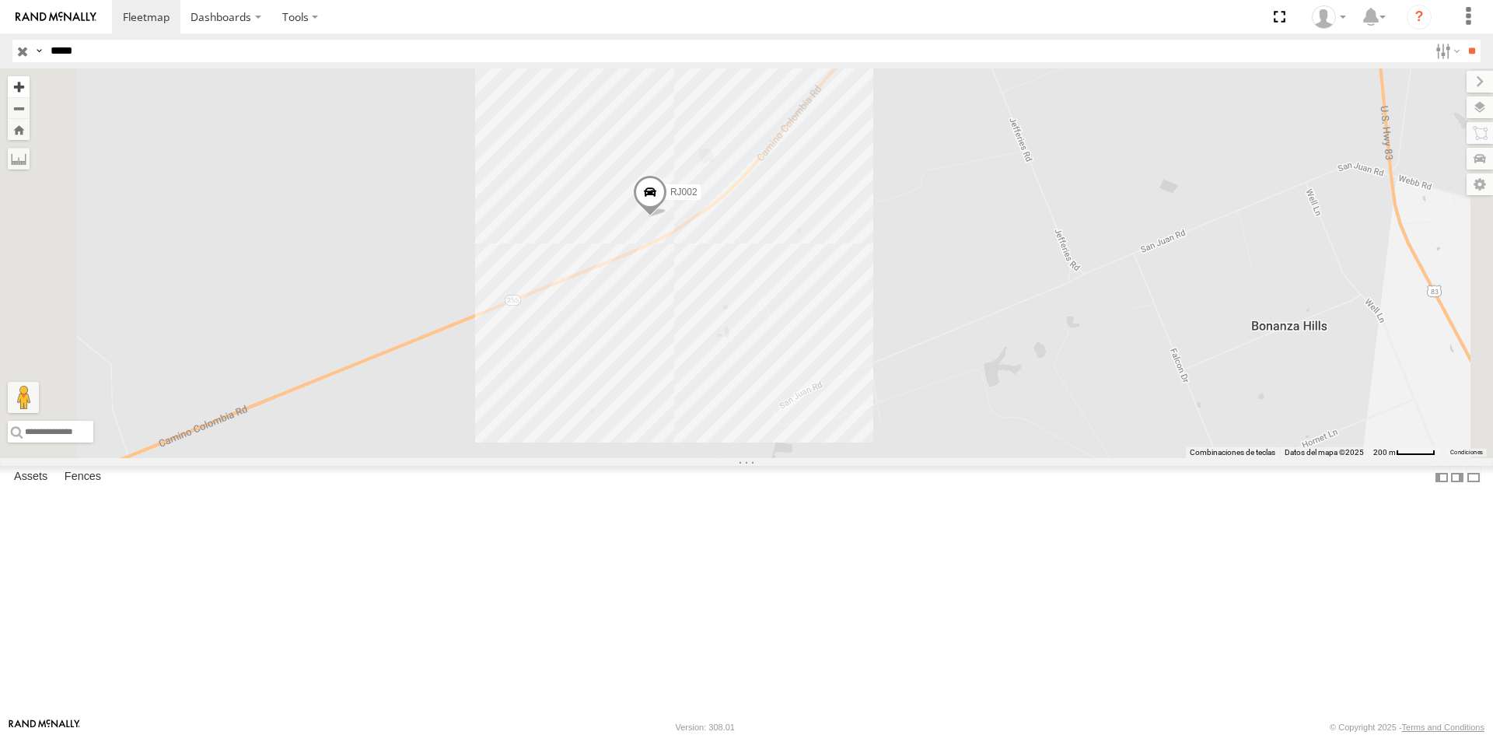
click at [30, 97] on div at bounding box center [19, 108] width 22 height 64
click at [30, 94] on button "Zoom in" at bounding box center [19, 86] width 22 height 21
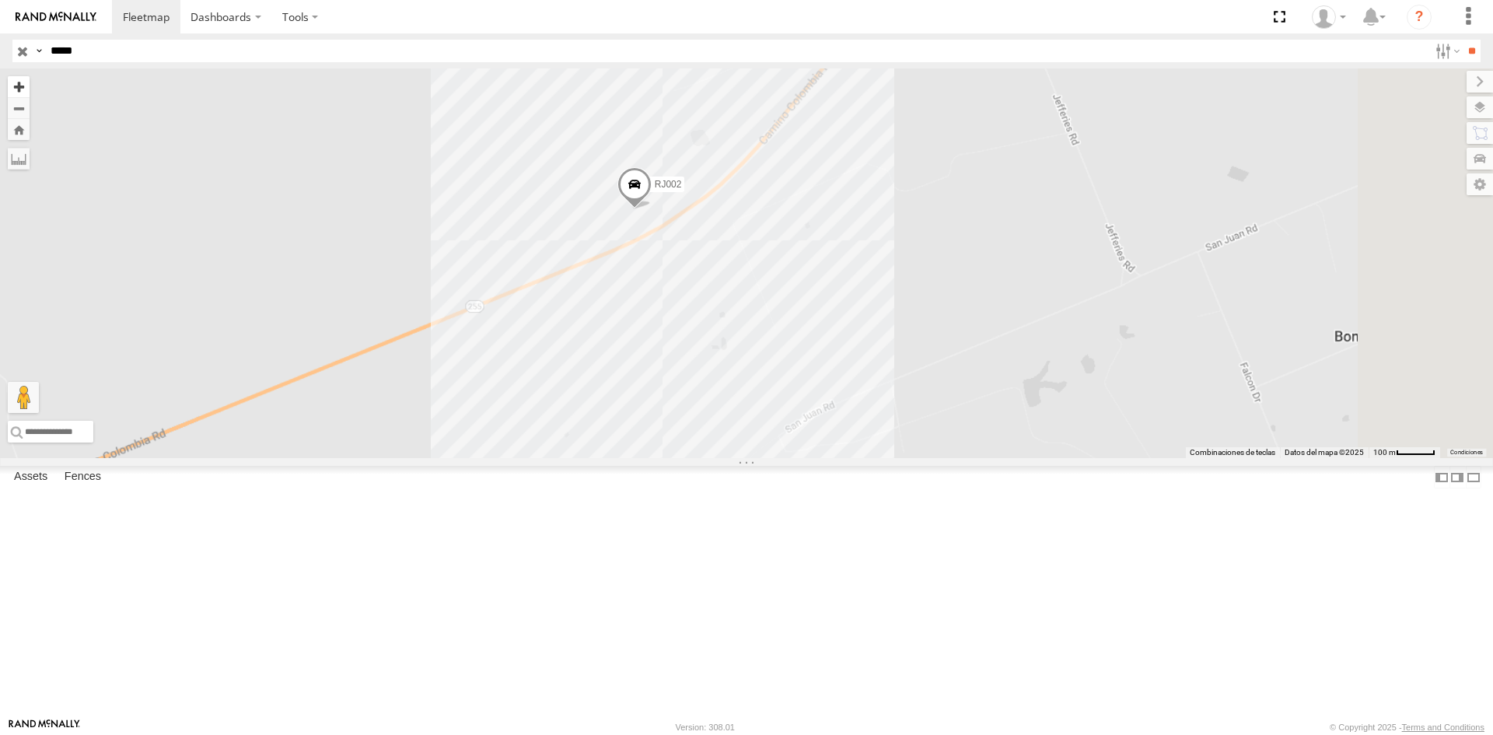
click at [30, 94] on button "Zoom in" at bounding box center [19, 86] width 22 height 21
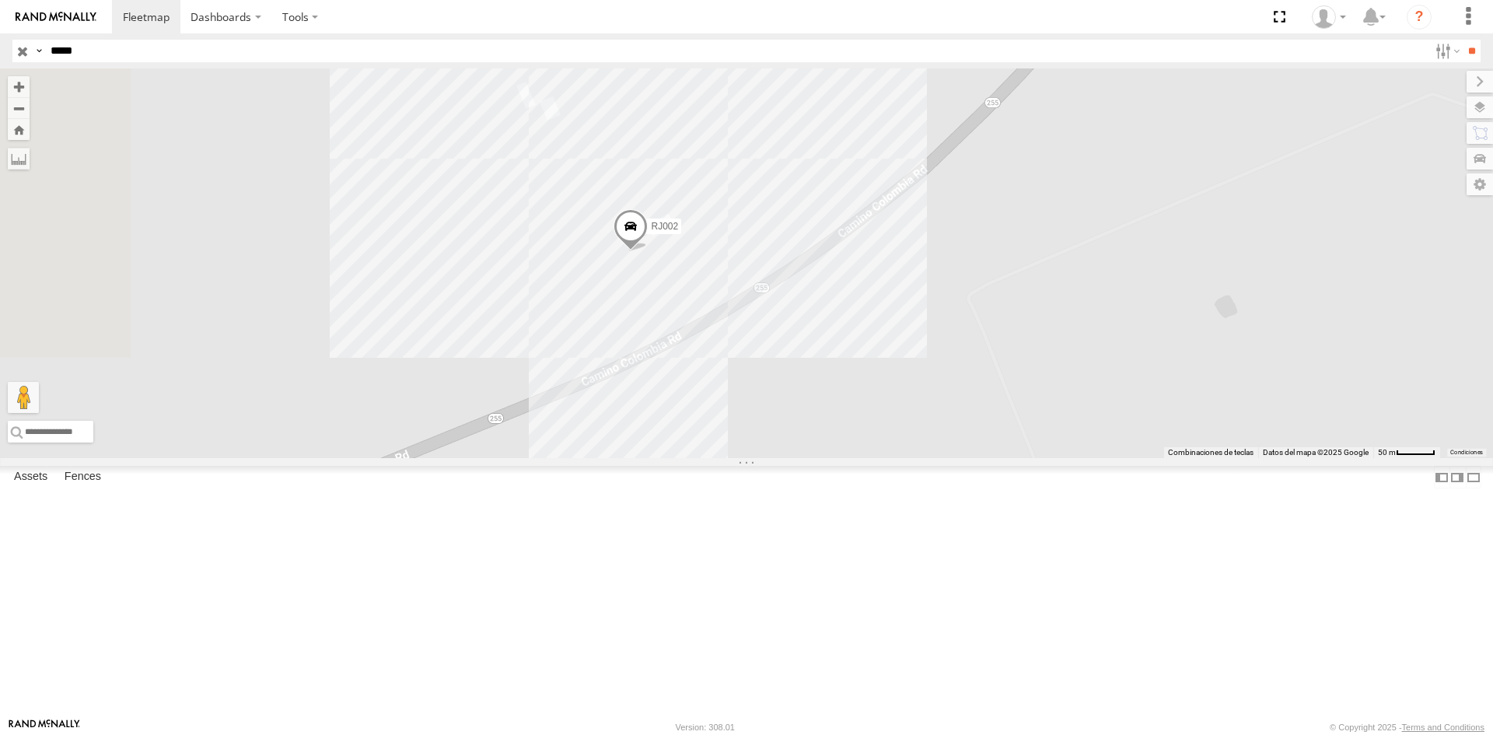
drag, startPoint x: 736, startPoint y: 335, endPoint x: 888, endPoint y: 438, distance: 183.1
click at [888, 438] on div "RJ002" at bounding box center [746, 262] width 1493 height 389
click at [649, 253] on span at bounding box center [632, 232] width 34 height 42
